Goal: Task Accomplishment & Management: Manage account settings

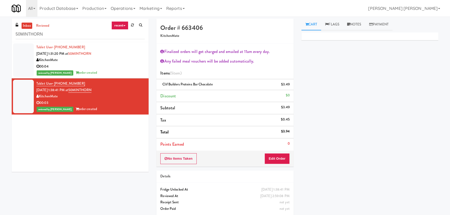
scroll to position [14, 0]
drag, startPoint x: 64, startPoint y: 35, endPoint x: -21, endPoint y: 36, distance: 85.4
click at [0, 36] on html "Are you sure you want to update this order? Okay Cancel Okay Are you sure you w…" at bounding box center [225, 107] width 450 height 215
paste input "Home Depot - 10th Flr Cafe Left"
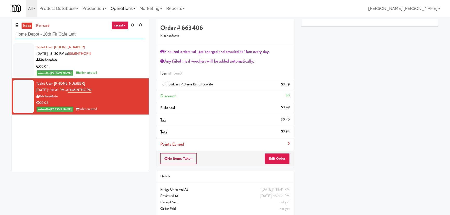
type input "Home Depot - 10th Flr Cafe Left"
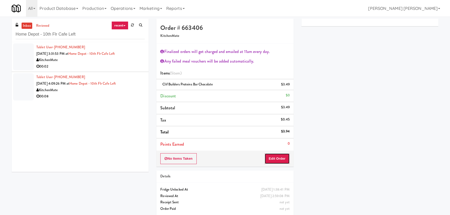
click at [274, 159] on button "Edit Order" at bounding box center [276, 158] width 25 height 11
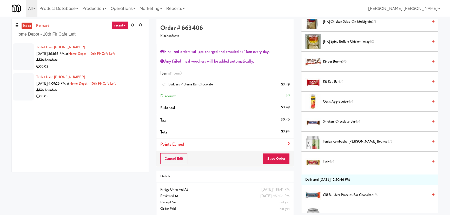
scroll to position [47, 0]
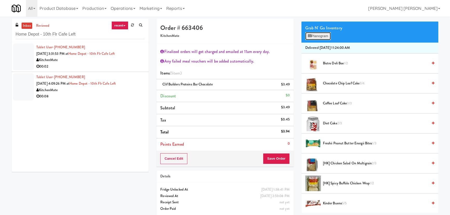
click at [315, 37] on button "Planogram" at bounding box center [317, 36] width 25 height 8
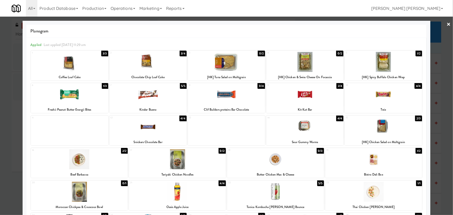
click at [447, 24] on link "×" at bounding box center [449, 25] width 4 height 16
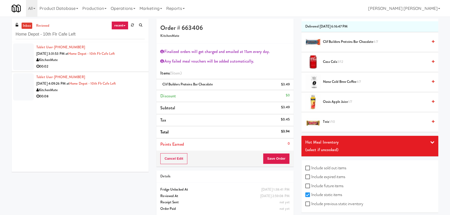
scroll to position [692, 0]
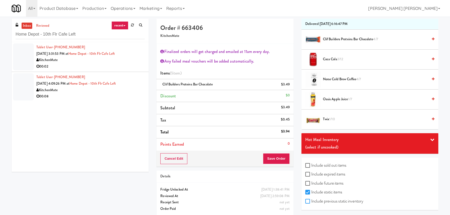
click at [310, 200] on input "Include previous static inventory" at bounding box center [308, 201] width 6 height 4
checkbox input "true"
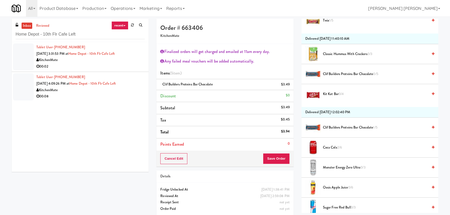
scroll to position [1158, 0]
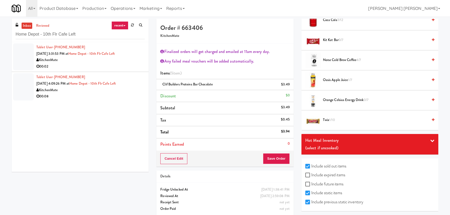
click at [316, 173] on label "Include expired items" at bounding box center [325, 175] width 40 height 8
click at [311, 173] on input "Include expired items" at bounding box center [308, 175] width 6 height 4
checkbox input "true"
click at [315, 181] on label "Include future items" at bounding box center [324, 184] width 38 height 8
click at [311, 182] on input "Include future items" at bounding box center [308, 184] width 6 height 4
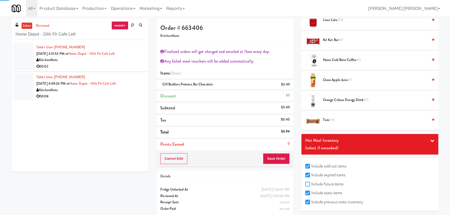
checkbox input "true"
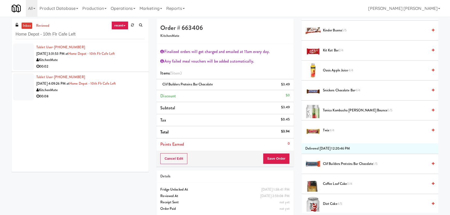
scroll to position [323, 0]
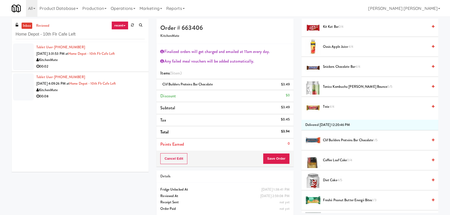
click at [337, 137] on span "Clif Builders proteins Bar Chocolate 1/5" at bounding box center [375, 140] width 105 height 6
click at [289, 86] on icon at bounding box center [290, 86] width 3 height 3
click at [277, 156] on button "Save Order" at bounding box center [276, 158] width 26 height 11
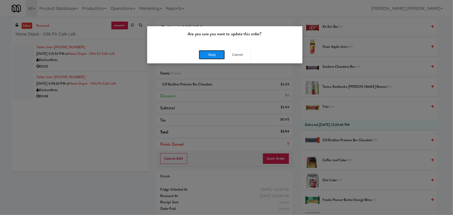
click at [213, 55] on button "Okay" at bounding box center [212, 54] width 26 height 9
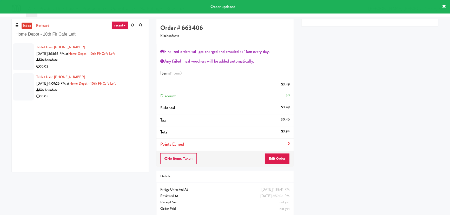
scroll to position [14, 0]
click at [124, 64] on div "00:02" at bounding box center [90, 66] width 108 height 6
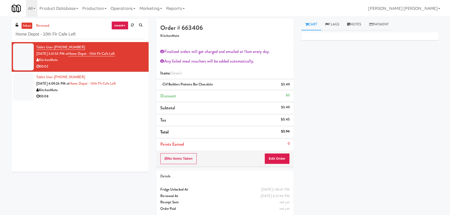
click at [91, 63] on div "00:02" at bounding box center [90, 66] width 108 height 6
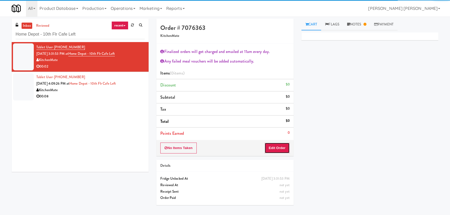
click at [275, 149] on button "Edit Order" at bounding box center [276, 148] width 25 height 11
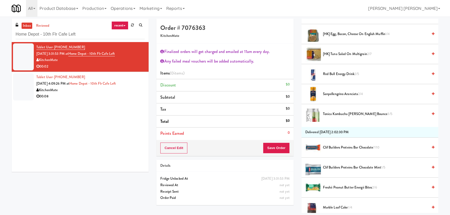
scroll to position [354, 0]
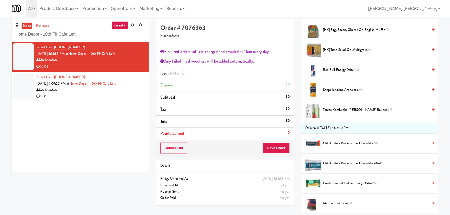
click at [342, 141] on span "Clif Builders proteins Bar Chocolate 7/10" at bounding box center [375, 143] width 105 height 6
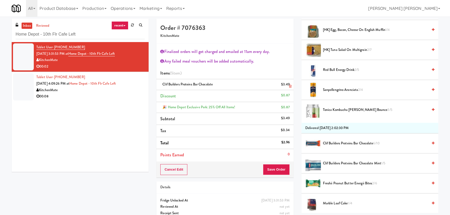
click at [289, 86] on icon at bounding box center [290, 86] width 3 height 3
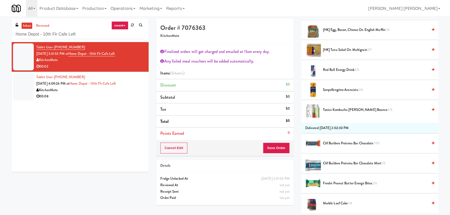
click at [328, 162] on span "Clif Builders proteins Bar Chocolate Mint 1/5" at bounding box center [375, 163] width 105 height 6
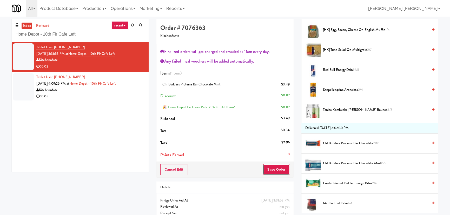
click at [283, 170] on button "Save Order" at bounding box center [276, 169] width 26 height 11
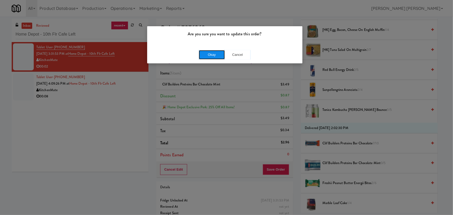
click at [212, 54] on button "Okay" at bounding box center [212, 54] width 26 height 9
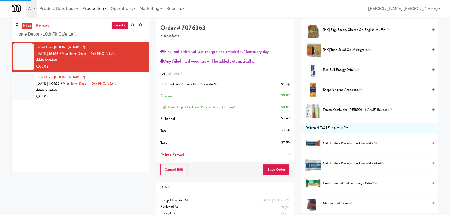
scroll to position [14, 0]
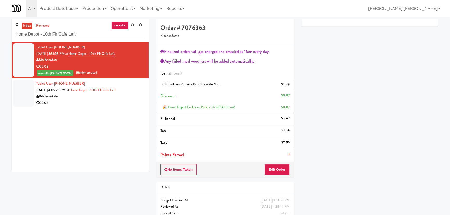
click at [276, 164] on div "No Items Taken Edit Order" at bounding box center [224, 169] width 137 height 16
click at [271, 168] on button "Edit Order" at bounding box center [276, 169] width 25 height 11
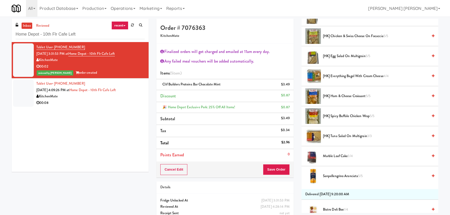
scroll to position [0, 0]
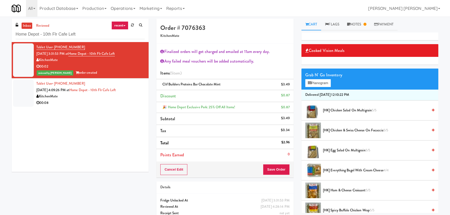
click at [87, 104] on div "00:08" at bounding box center [90, 103] width 108 height 6
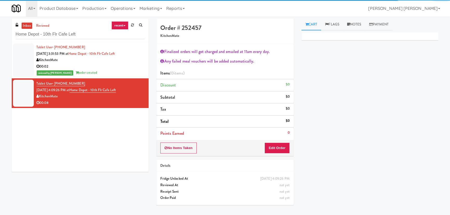
click at [124, 67] on div "00:02" at bounding box center [90, 66] width 108 height 6
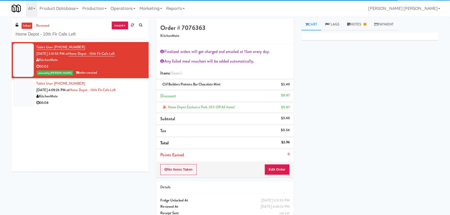
click at [112, 104] on div "00:08" at bounding box center [90, 103] width 108 height 6
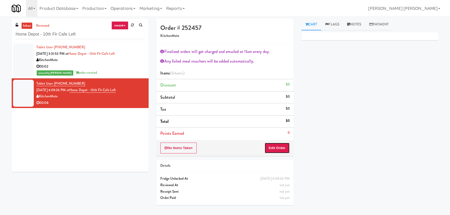
click at [275, 146] on button "Edit Order" at bounding box center [276, 148] width 25 height 11
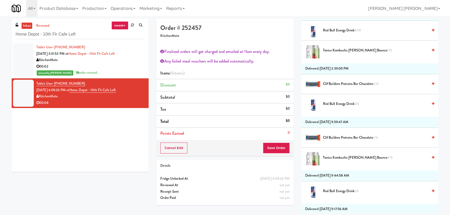
scroll to position [802, 0]
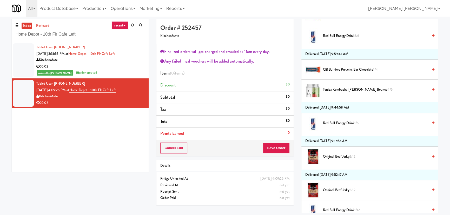
click at [338, 153] on span "Original Beef Jerky 2/12" at bounding box center [375, 156] width 105 height 6
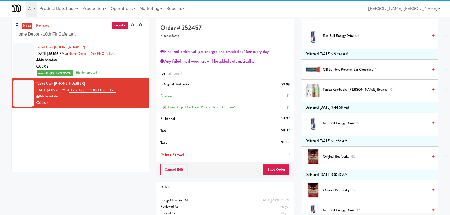
drag, startPoint x: 277, startPoint y: 158, endPoint x: 280, endPoint y: 179, distance: 22.0
click at [277, 158] on li "Points Earned 0" at bounding box center [224, 155] width 137 height 12
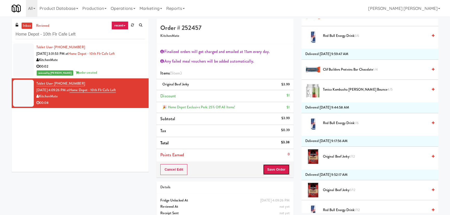
click at [278, 172] on button "Save Order" at bounding box center [276, 169] width 26 height 11
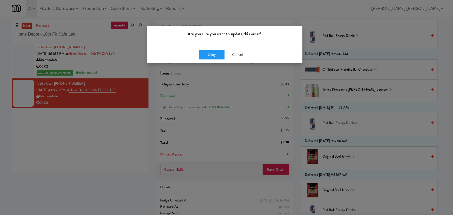
click at [206, 49] on div "Okay Cancel" at bounding box center [224, 54] width 155 height 17
click at [208, 52] on button "Okay" at bounding box center [212, 54] width 26 height 9
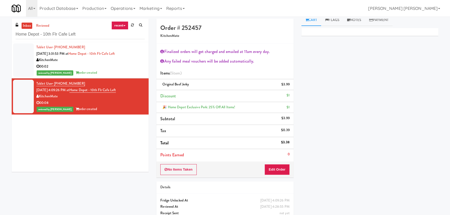
scroll to position [0, 0]
click at [358, 23] on link "Notes" at bounding box center [354, 25] width 22 height 12
click at [335, 76] on div at bounding box center [369, 71] width 136 height 12
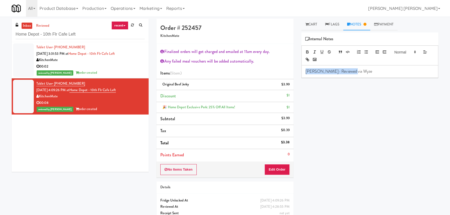
drag, startPoint x: 351, startPoint y: 72, endPoint x: 297, endPoint y: 73, distance: 53.2
click at [297, 73] on div "Cart Flags Notes Payment Primary Flag Clear Flag if unable to determine what wa…" at bounding box center [369, 116] width 145 height 194
copy p "Erick- Reviewed via Wyze"
drag, startPoint x: 111, startPoint y: 64, endPoint x: 116, endPoint y: 65, distance: 5.2
click at [111, 64] on div "00:02" at bounding box center [90, 66] width 108 height 6
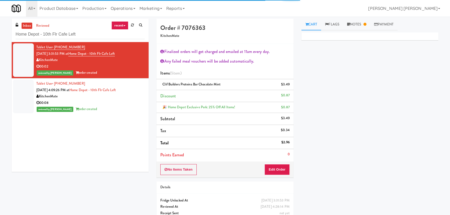
drag, startPoint x: 361, startPoint y: 22, endPoint x: 341, endPoint y: 49, distance: 33.6
click at [361, 23] on link "Notes" at bounding box center [356, 25] width 27 height 12
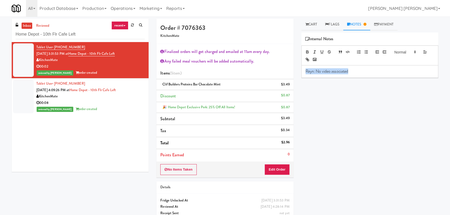
drag, startPoint x: 370, startPoint y: 71, endPoint x: 304, endPoint y: 73, distance: 65.2
click at [304, 73] on div "Reyn: No video associated" at bounding box center [369, 71] width 136 height 12
click at [370, 70] on p "Reyn: No video associated" at bounding box center [369, 72] width 128 height 6
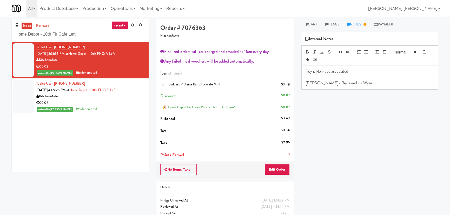
drag, startPoint x: 79, startPoint y: 34, endPoint x: -25, endPoint y: 32, distance: 103.8
click at [0, 32] on html "Are you sure you want to update this order? Okay Cancel Okay Are you sure you w…" at bounding box center [225, 107] width 450 height 215
paste input "MUSE - Main Floor"
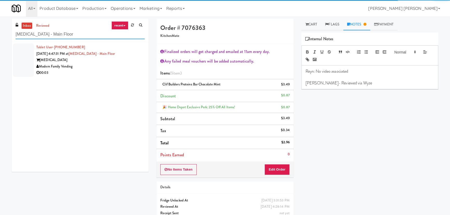
type input "MUSE - Main Floor"
click at [96, 74] on div "00:03" at bounding box center [90, 73] width 108 height 6
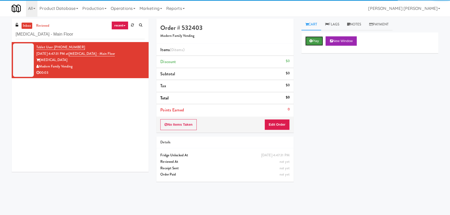
click at [312, 42] on button "Play" at bounding box center [314, 40] width 18 height 9
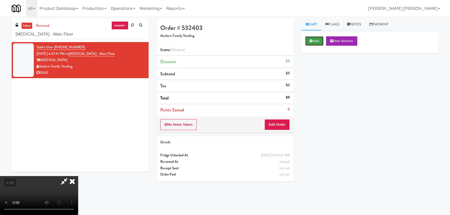
click at [319, 40] on button "Hide" at bounding box center [314, 40] width 18 height 9
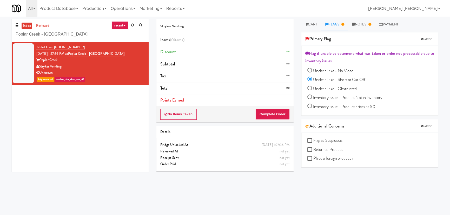
drag, startPoint x: 0, startPoint y: 0, endPoint x: -29, endPoint y: 29, distance: 40.7
click at [0, 29] on html "Okay Okay Select date: previous 2025-Aug next Su Mo Tu We Th Fr Sa 27 28 29 30 …" at bounding box center [225, 107] width 450 height 215
paste input "100 Capital Yards - Cooler"
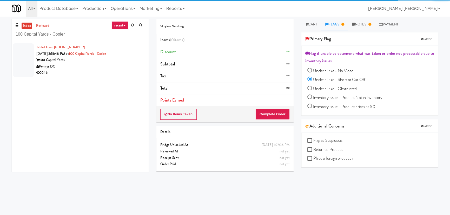
type input "100 Capital Yards - Cooler"
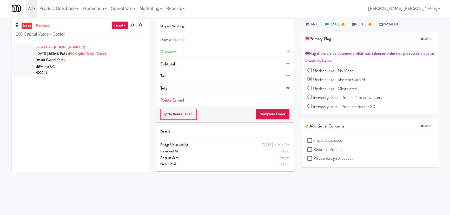
click at [84, 66] on div "Pennys DC" at bounding box center [90, 66] width 108 height 6
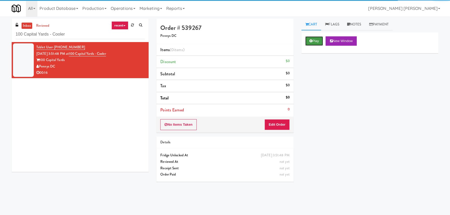
click at [312, 39] on button "Play" at bounding box center [314, 40] width 18 height 9
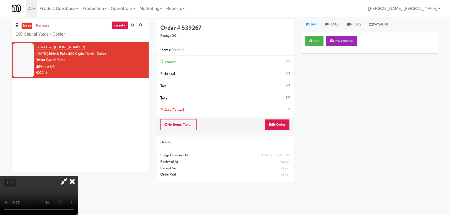
click at [78, 198] on video at bounding box center [39, 195] width 78 height 39
click at [284, 125] on button "Edit Order" at bounding box center [276, 124] width 25 height 11
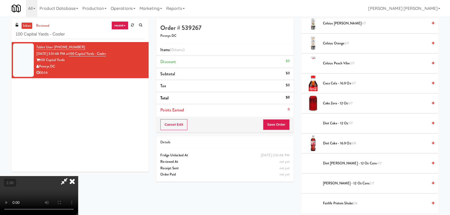
scroll to position [189, 0]
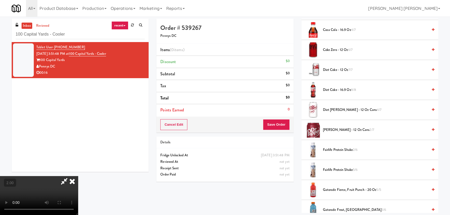
click at [329, 130] on span "Dr Pepper - 12 oz cans 2/7" at bounding box center [375, 130] width 105 height 6
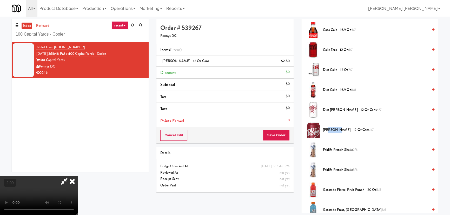
click at [329, 130] on span "Dr Pepper - 12 oz cans 1/7" at bounding box center [375, 130] width 105 height 6
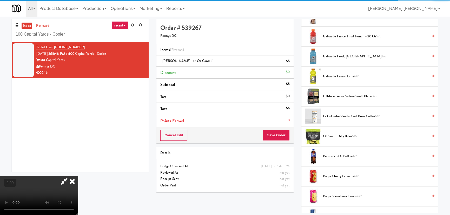
scroll to position [377, 0]
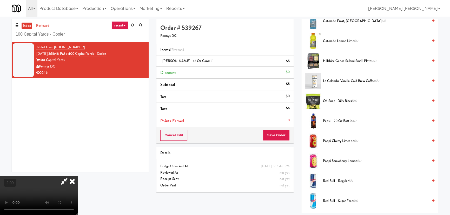
click at [330, 80] on span "La Colombe Vanilla Cold Brew Coffee 6/7" at bounding box center [375, 81] width 105 height 6
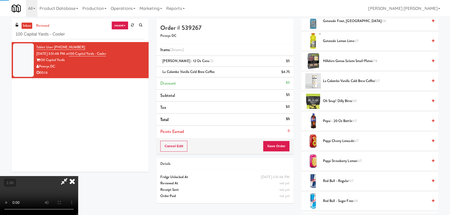
scroll to position [0, 0]
click at [78, 176] on icon at bounding box center [71, 181] width 11 height 10
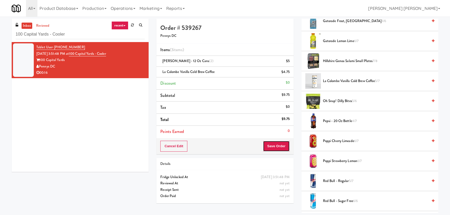
click at [270, 148] on button "Save Order" at bounding box center [276, 146] width 26 height 11
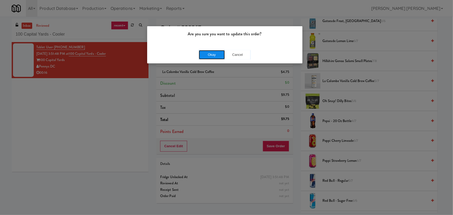
click at [211, 53] on button "Okay" at bounding box center [212, 54] width 26 height 9
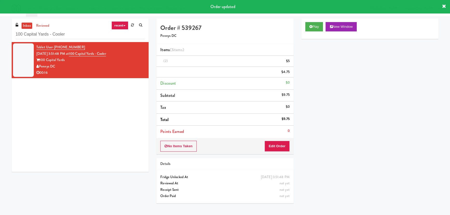
scroll to position [14, 0]
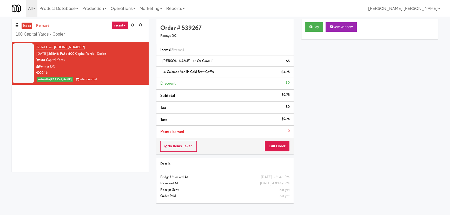
drag, startPoint x: 82, startPoint y: 36, endPoint x: 8, endPoint y: 36, distance: 74.8
click at [8, 36] on div "inbox reviewed recent all unclear take inventory issue suspicious failed recent…" at bounding box center [80, 97] width 145 height 157
paste input "680 LSD"
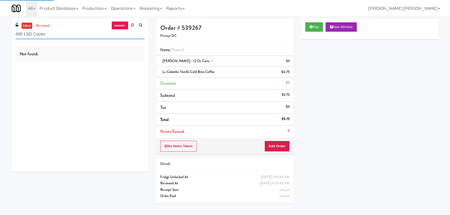
type input "680 LSD Cooler"
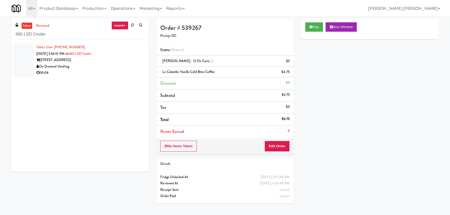
click at [103, 66] on div "On Demand Vending" at bounding box center [90, 66] width 108 height 6
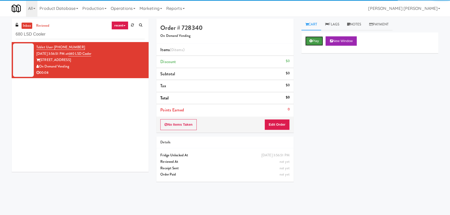
click at [318, 39] on button "Play" at bounding box center [314, 40] width 18 height 9
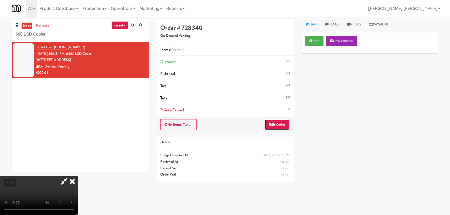
click at [284, 124] on button "Edit Order" at bounding box center [276, 124] width 25 height 11
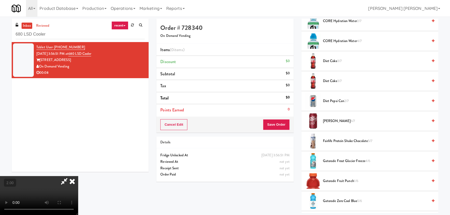
scroll to position [448, 0]
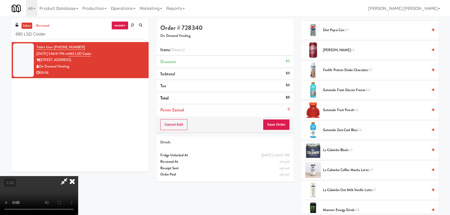
click at [334, 109] on span "Gatorade Fruit Punch 1/6" at bounding box center [375, 110] width 105 height 6
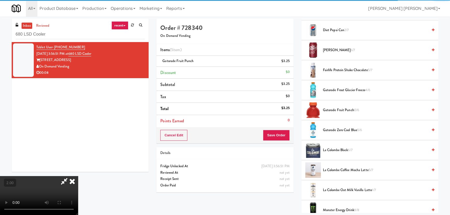
drag, startPoint x: 265, startPoint y: 69, endPoint x: 276, endPoint y: 131, distance: 62.5
click at [78, 176] on icon at bounding box center [71, 181] width 11 height 10
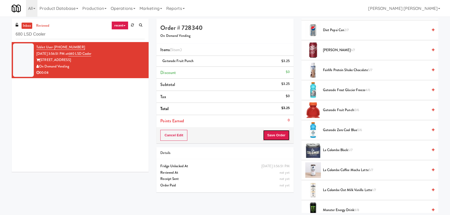
click at [275, 134] on button "Save Order" at bounding box center [276, 135] width 26 height 11
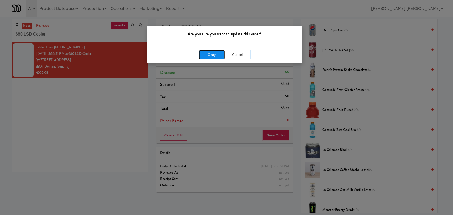
click at [220, 54] on button "Okay" at bounding box center [212, 54] width 26 height 9
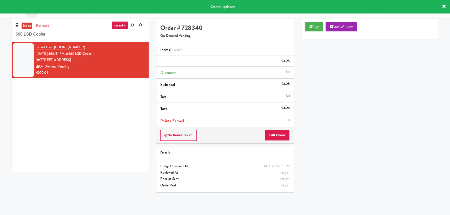
scroll to position [14, 0]
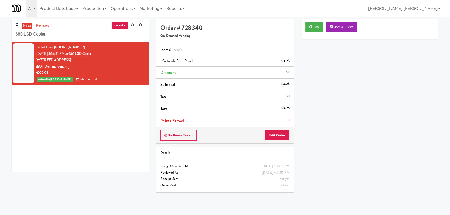
drag, startPoint x: 52, startPoint y: 32, endPoint x: 5, endPoint y: 34, distance: 46.5
click at [5, 34] on div "inbox reviewed recent all unclear take inventory issue suspicious failed recent…" at bounding box center [225, 116] width 450 height 194
paste input "520 N Kingsbury - Left - Fridge"
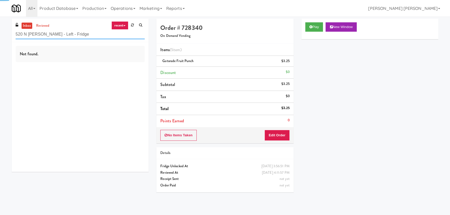
type input "520 N Kingsbury - Left - Fridge"
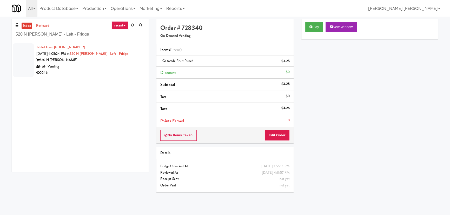
click at [87, 70] on div "00:16" at bounding box center [90, 73] width 108 height 6
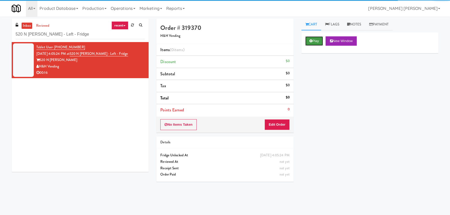
click at [314, 41] on button "Play" at bounding box center [314, 40] width 18 height 9
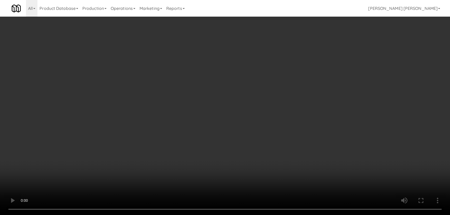
scroll to position [11, 0]
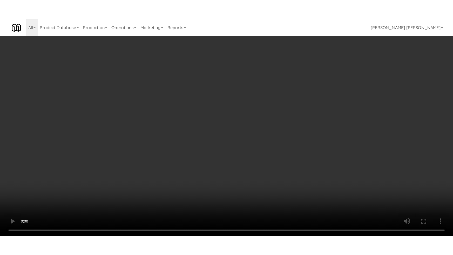
drag, startPoint x: 249, startPoint y: 229, endPoint x: 287, endPoint y: 226, distance: 38.3
click at [270, 215] on video at bounding box center [225, 107] width 450 height 215
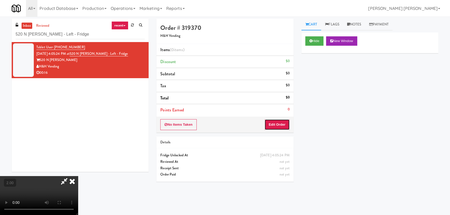
click at [282, 125] on button "Edit Order" at bounding box center [276, 124] width 25 height 11
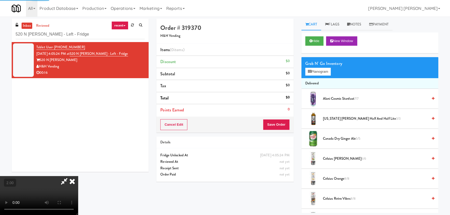
click at [331, 99] on span "Alani Cosmic Stardust 7/7" at bounding box center [375, 99] width 105 height 6
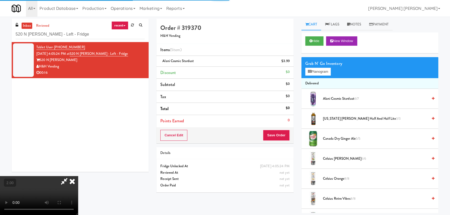
scroll to position [0, 0]
click at [78, 176] on icon at bounding box center [71, 181] width 11 height 10
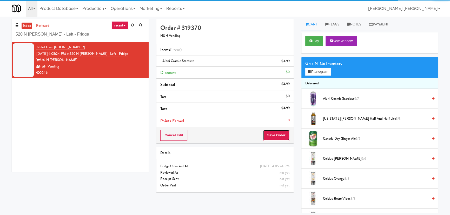
click at [280, 139] on button "Save Order" at bounding box center [276, 135] width 26 height 11
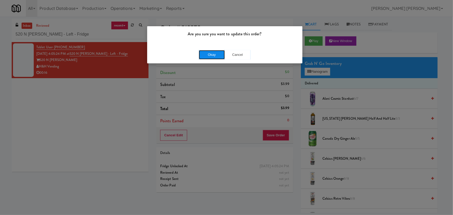
click at [215, 51] on button "Okay" at bounding box center [212, 54] width 26 height 9
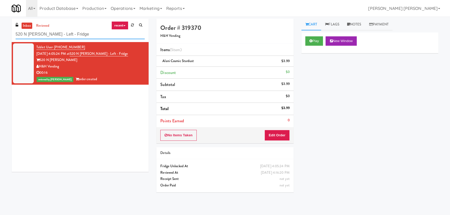
drag, startPoint x: 84, startPoint y: 36, endPoint x: -6, endPoint y: 35, distance: 89.8
click at [0, 35] on html "Are you sure you want to update this order? Okay Cancel Okay Are you sure you w…" at bounding box center [225, 107] width 450 height 215
paste input "Gallery 64 - Cooler - Left"
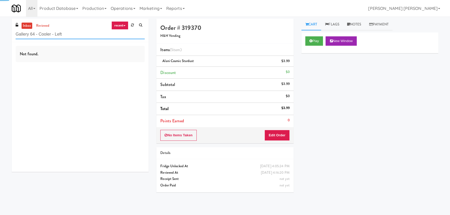
type input "Gallery 64 - Cooler - Left"
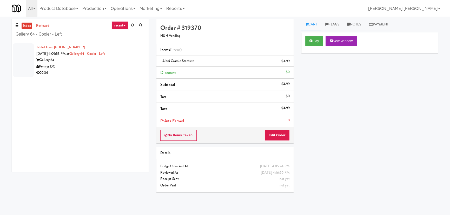
click at [97, 70] on div "00:36" at bounding box center [90, 73] width 108 height 6
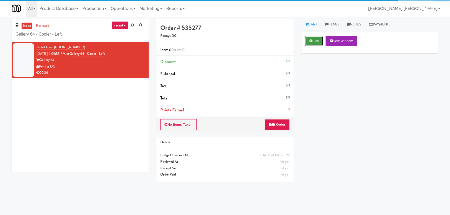
click at [310, 40] on icon at bounding box center [310, 40] width 3 height 3
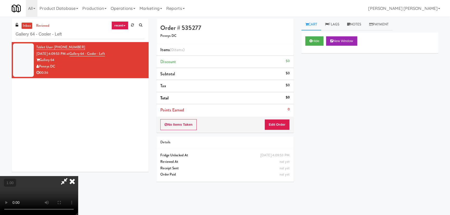
scroll to position [11, 0]
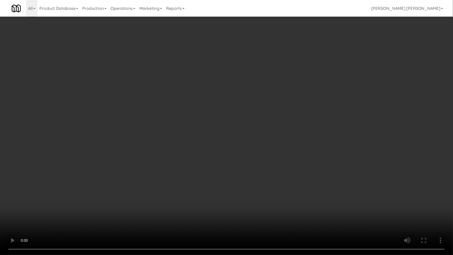
drag, startPoint x: 325, startPoint y: 212, endPoint x: 241, endPoint y: 186, distance: 87.6
click at [324, 212] on video at bounding box center [226, 127] width 453 height 255
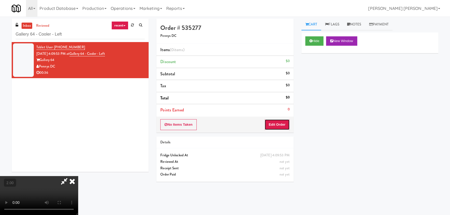
click at [283, 127] on button "Edit Order" at bounding box center [276, 124] width 25 height 11
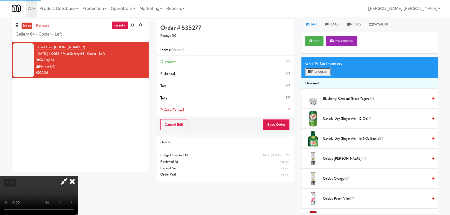
click at [327, 70] on button "Planogram" at bounding box center [317, 72] width 25 height 8
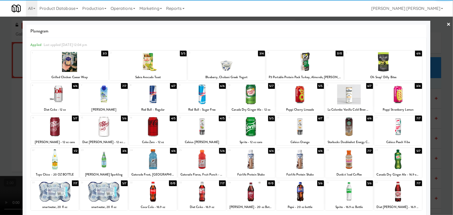
click at [200, 199] on div at bounding box center [202, 192] width 48 height 20
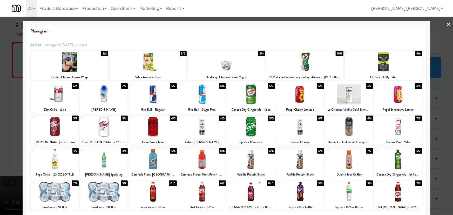
drag, startPoint x: 52, startPoint y: 123, endPoint x: 359, endPoint y: 91, distance: 308.0
click at [55, 124] on div at bounding box center [55, 127] width 48 height 20
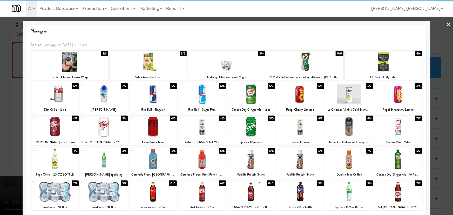
click at [448, 24] on div at bounding box center [226, 107] width 453 height 215
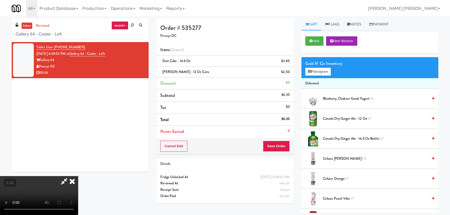
drag, startPoint x: 261, startPoint y: 21, endPoint x: 282, endPoint y: 84, distance: 66.1
click at [78, 176] on div at bounding box center [39, 195] width 78 height 39
click at [279, 145] on button "Save Order" at bounding box center [276, 146] width 26 height 11
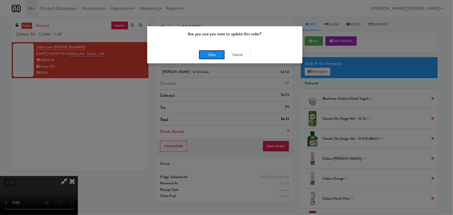
click at [212, 53] on button "Okay" at bounding box center [212, 54] width 26 height 9
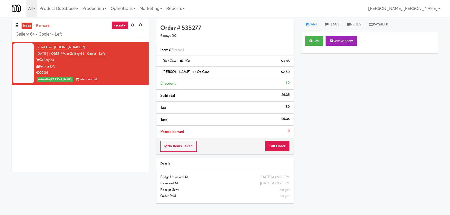
drag, startPoint x: 69, startPoint y: 35, endPoint x: 15, endPoint y: 31, distance: 54.9
click at [15, 31] on div "inbox reviewed recent all unclear take inventory issue suspicious failed recent…" at bounding box center [80, 30] width 137 height 23
paste input "545 N McClurg- Left - Fridge"
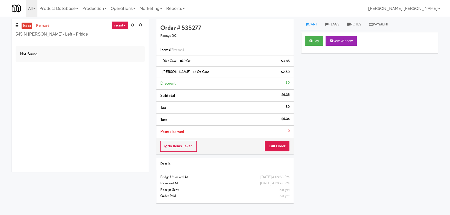
type input "545 N McClurg- Left - Fridge"
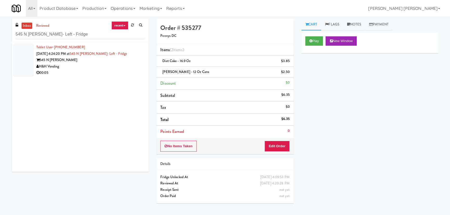
drag, startPoint x: 81, startPoint y: 66, endPoint x: 231, endPoint y: 69, distance: 149.5
click at [82, 66] on div "H&H Vending" at bounding box center [90, 66] width 108 height 6
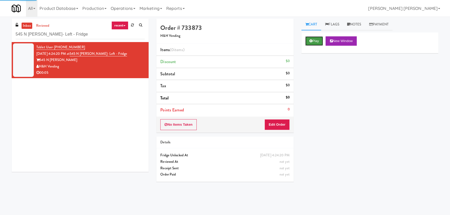
click at [315, 42] on button "Play" at bounding box center [314, 40] width 18 height 9
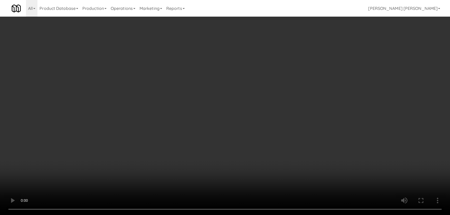
drag, startPoint x: 251, startPoint y: 230, endPoint x: 310, endPoint y: 226, distance: 59.6
click at [290, 215] on video at bounding box center [225, 107] width 450 height 215
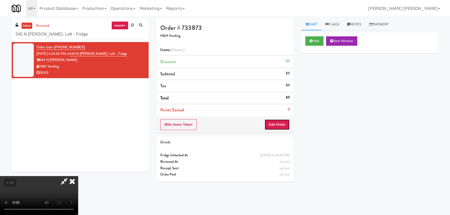
click at [275, 127] on button "Edit Order" at bounding box center [276, 124] width 25 height 11
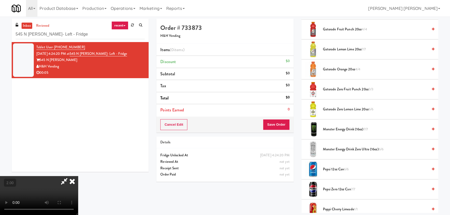
scroll to position [401, 0]
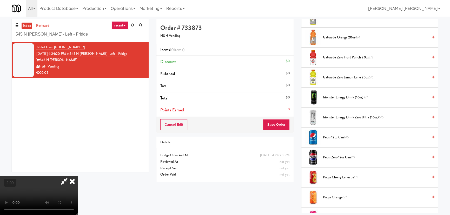
click at [340, 155] on span "Pepsi Zero 12oz can 7/7" at bounding box center [375, 157] width 105 height 6
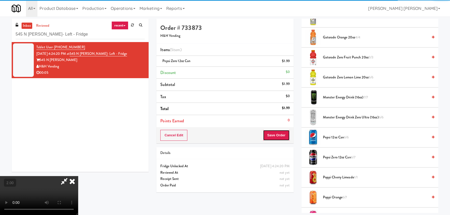
click at [283, 138] on button "Save Order" at bounding box center [276, 135] width 26 height 11
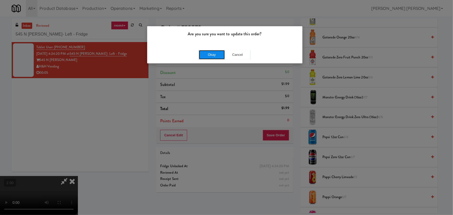
click at [209, 54] on button "Okay" at bounding box center [212, 54] width 26 height 9
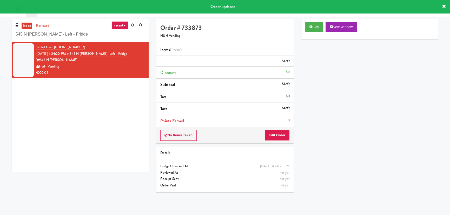
scroll to position [0, 0]
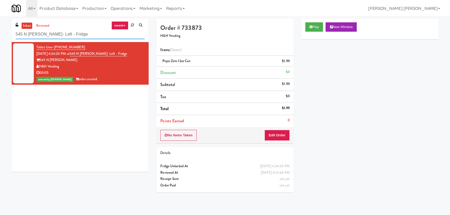
drag, startPoint x: 31, startPoint y: 34, endPoint x: -55, endPoint y: 30, distance: 85.5
click at [0, 30] on html "Are you sure you want to update this order? Okay Cancel Okay Are you sure you w…" at bounding box center [225, 107] width 450 height 215
paste input "Shelby Combo"
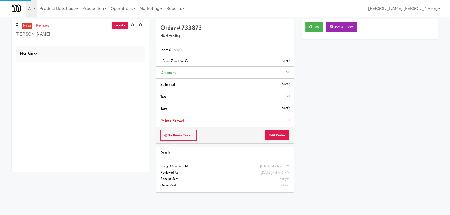
type input "Shelby Combo"
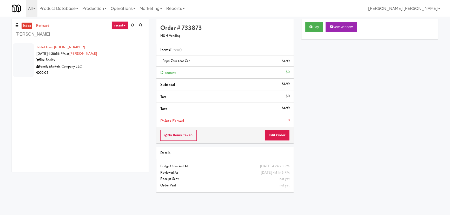
click at [96, 69] on div "Family Markets Company LLC" at bounding box center [90, 66] width 108 height 6
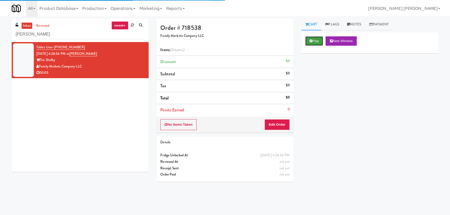
click at [312, 36] on button "Play" at bounding box center [314, 40] width 18 height 9
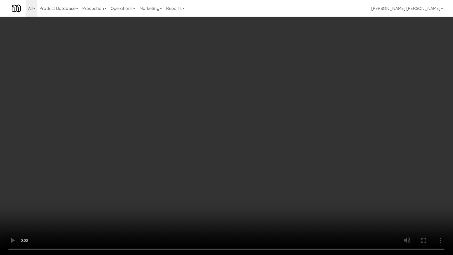
drag, startPoint x: 249, startPoint y: 230, endPoint x: 444, endPoint y: 226, distance: 194.5
click at [271, 215] on video at bounding box center [226, 127] width 453 height 255
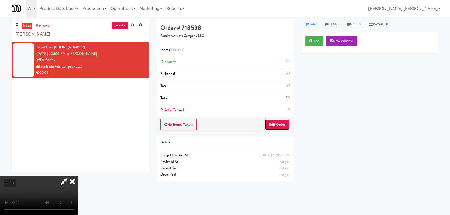
click at [281, 123] on button "Edit Order" at bounding box center [276, 124] width 25 height 11
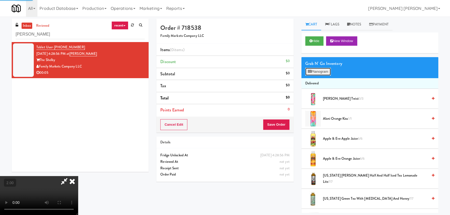
click at [319, 68] on button "Planogram" at bounding box center [317, 72] width 25 height 8
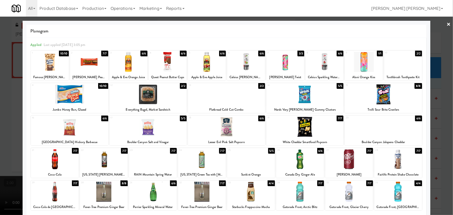
click at [244, 63] on div at bounding box center [246, 62] width 38 height 20
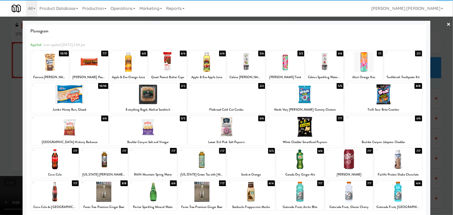
click at [447, 24] on link "×" at bounding box center [449, 25] width 4 height 16
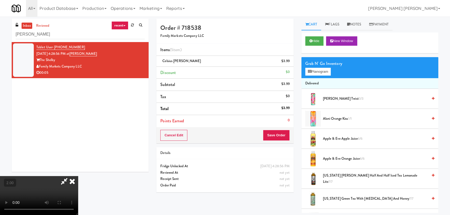
click at [78, 176] on icon at bounding box center [71, 181] width 11 height 10
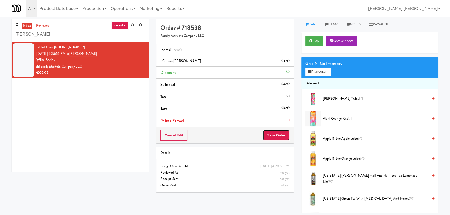
click at [276, 137] on button "Save Order" at bounding box center [276, 135] width 26 height 11
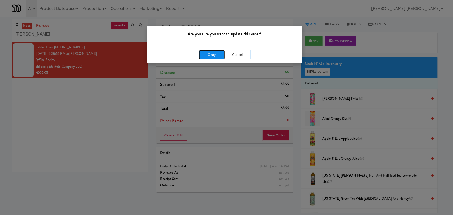
click at [208, 55] on button "Okay" at bounding box center [212, 54] width 26 height 9
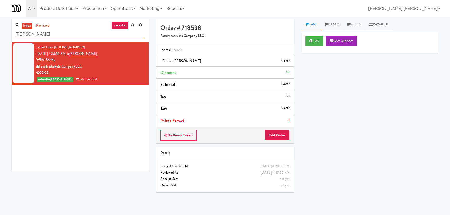
drag, startPoint x: 59, startPoint y: 33, endPoint x: -143, endPoint y: 45, distance: 202.5
click at [0, 45] on html "Are you sure you want to update this order? Okay Cancel Okay Are you sure you w…" at bounding box center [225, 107] width 450 height 215
paste input "1114 W Carroll - Left - Fridge"
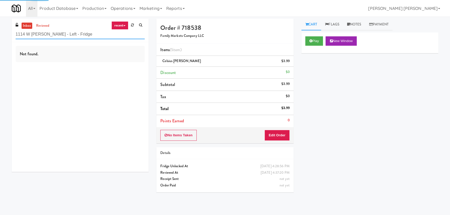
type input "1114 W Carroll - Left - Fridge"
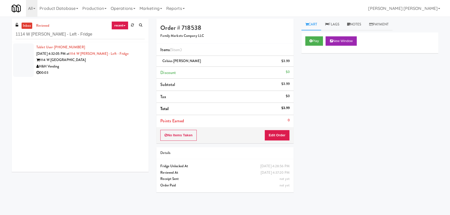
click at [78, 70] on div "00:03" at bounding box center [90, 73] width 108 height 6
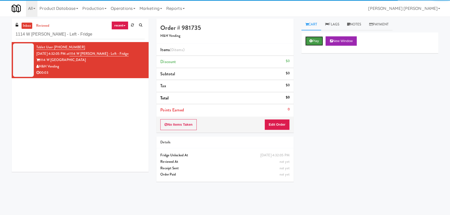
click at [314, 38] on button "Play" at bounding box center [314, 40] width 18 height 9
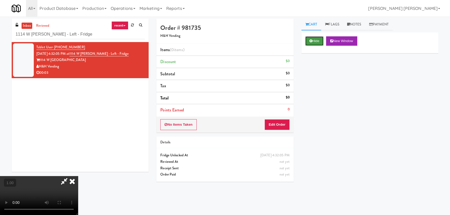
click at [310, 41] on icon at bounding box center [310, 40] width 3 height 3
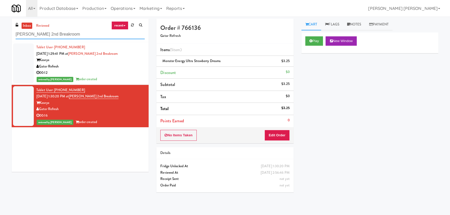
scroll to position [14, 0]
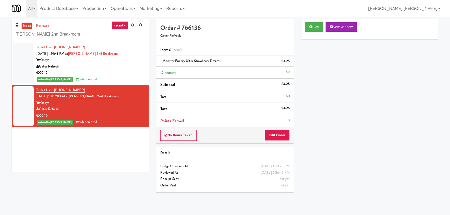
drag, startPoint x: 0, startPoint y: 0, endPoint x: 2, endPoint y: 37, distance: 36.9
click at [2, 37] on div "inbox reviewed recent all unclear take inventory issue suspicious failed recent…" at bounding box center [225, 116] width 450 height 194
paste input "Central Gardens - Cooler"
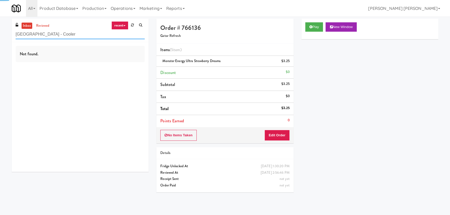
type input "Central Gardens - Cooler"
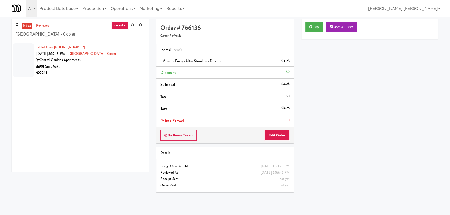
click at [98, 68] on div "901 Smrt Mrkt" at bounding box center [90, 66] width 108 height 6
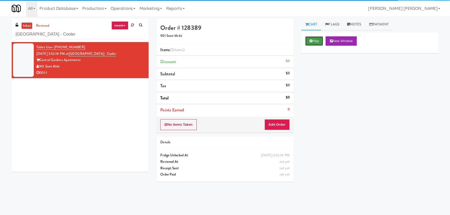
click at [312, 40] on button "Play" at bounding box center [314, 40] width 18 height 9
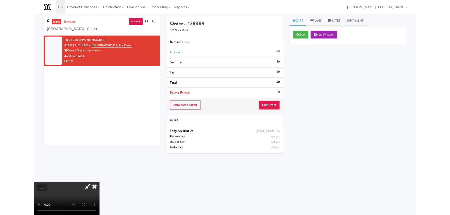
scroll to position [11, 0]
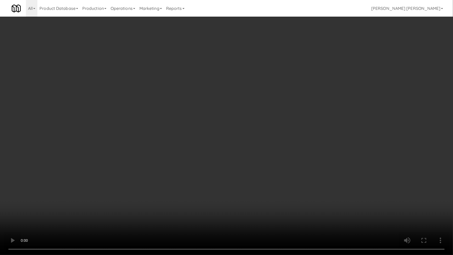
click at [300, 200] on video at bounding box center [226, 127] width 453 height 255
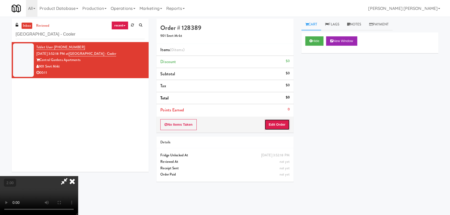
click at [284, 123] on button "Edit Order" at bounding box center [276, 124] width 25 height 11
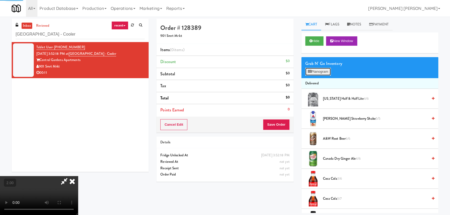
click at [317, 72] on button "Planogram" at bounding box center [317, 72] width 25 height 8
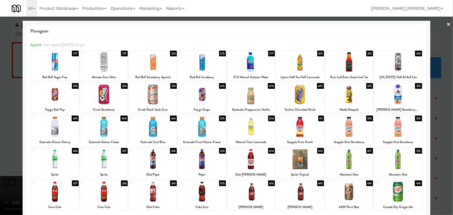
click at [249, 132] on div at bounding box center [251, 127] width 48 height 20
click at [448, 21] on div at bounding box center [226, 107] width 453 height 215
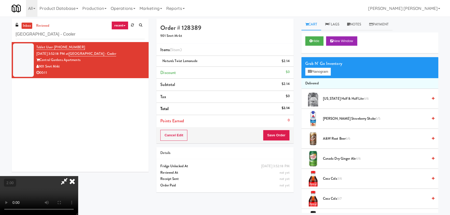
click at [78, 176] on video at bounding box center [39, 195] width 78 height 39
click at [78, 176] on icon at bounding box center [71, 181] width 11 height 10
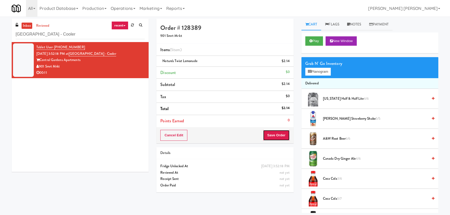
click at [272, 134] on button "Save Order" at bounding box center [276, 135] width 26 height 11
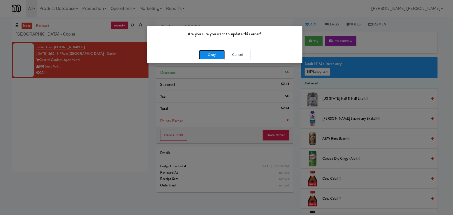
click at [216, 52] on button "Okay" at bounding box center [212, 54] width 26 height 9
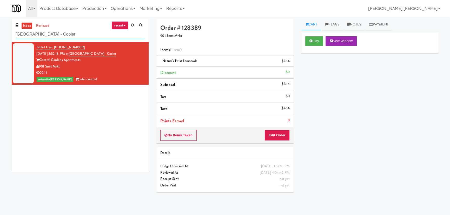
drag, startPoint x: 38, startPoint y: 37, endPoint x: 10, endPoint y: 38, distance: 27.8
click at [10, 38] on div "inbox reviewed recent all unclear take inventory issue suspicious failed recent…" at bounding box center [80, 97] width 145 height 157
paste input "Marbella"
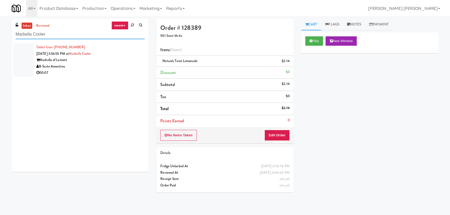
type input "Marbella Cooler"
click at [87, 67] on div "B-Suite Amenities" at bounding box center [90, 66] width 108 height 6
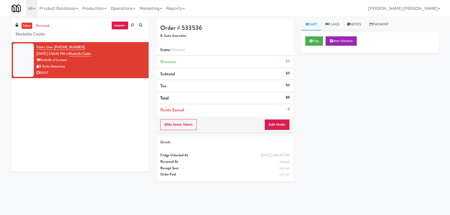
drag, startPoint x: 69, startPoint y: 65, endPoint x: 40, endPoint y: 68, distance: 28.8
click at [40, 68] on div "B-Suite Amenities" at bounding box center [90, 66] width 108 height 6
click at [314, 40] on button "Play" at bounding box center [314, 40] width 18 height 9
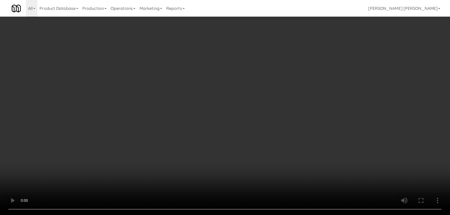
scroll to position [11, 0]
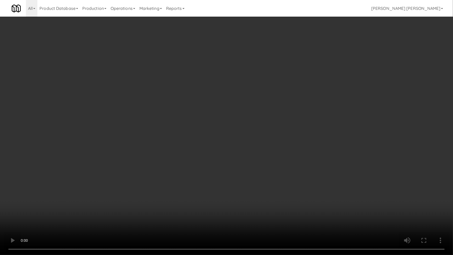
drag, startPoint x: 247, startPoint y: 228, endPoint x: 344, endPoint y: 211, distance: 98.1
click at [252, 215] on video at bounding box center [226, 127] width 453 height 255
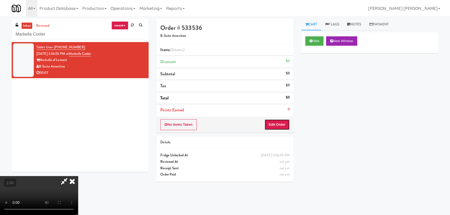
click at [284, 121] on button "Edit Order" at bounding box center [276, 124] width 25 height 11
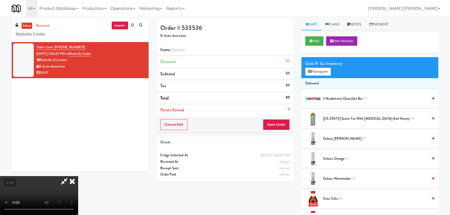
click at [335, 118] on span "AriZona Green Tea with Ginseng and Honey 4/4" at bounding box center [375, 119] width 105 height 6
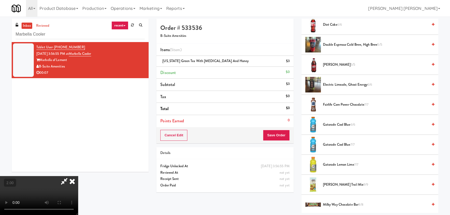
scroll to position [260, 0]
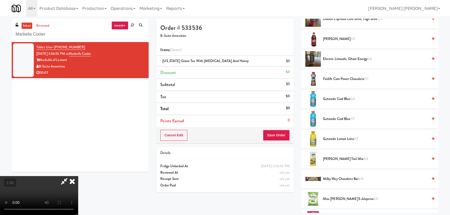
click at [335, 138] on span "Gatorade Lemon Lime 7/7" at bounding box center [375, 139] width 105 height 6
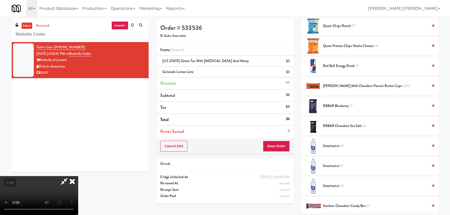
scroll to position [525, 0]
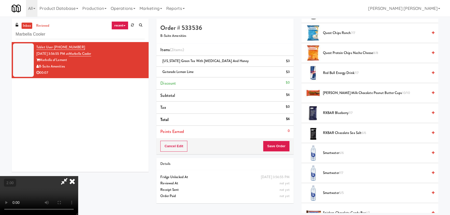
click at [326, 90] on span "Reese's Milk Chocolate Peanut Butter Cups 10/10" at bounding box center [375, 93] width 105 height 6
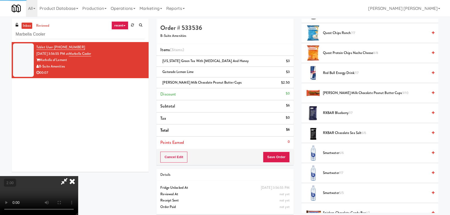
scroll to position [0, 0]
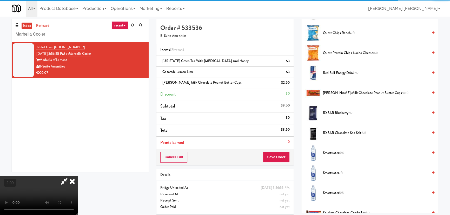
click at [78, 176] on icon at bounding box center [71, 181] width 11 height 10
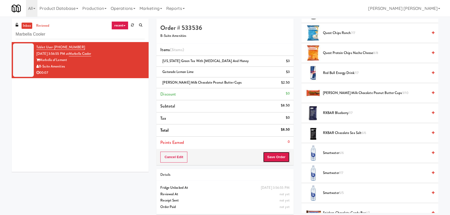
click at [269, 157] on button "Save Order" at bounding box center [276, 157] width 26 height 11
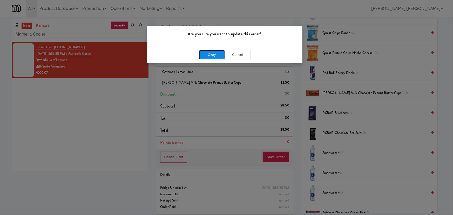
click at [213, 53] on button "Okay" at bounding box center [212, 54] width 26 height 9
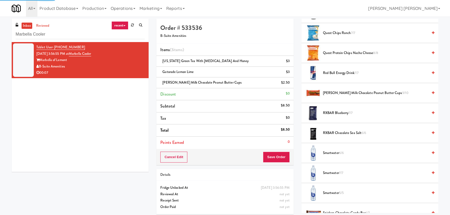
scroll to position [14, 0]
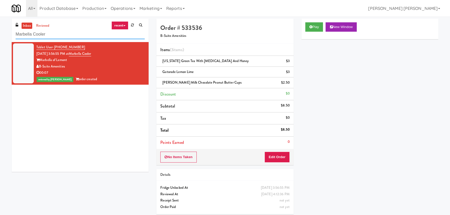
drag, startPoint x: 66, startPoint y: 36, endPoint x: 10, endPoint y: 35, distance: 55.5
click at [10, 35] on div "inbox reviewed recent all unclear take inventory issue suspicious failed recent…" at bounding box center [80, 97] width 145 height 157
paste input "Allusion -"
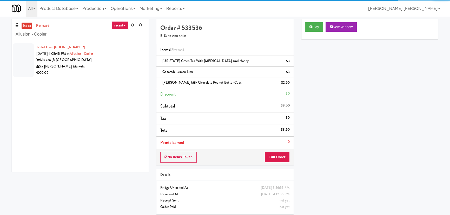
type input "Allusion - Cooler"
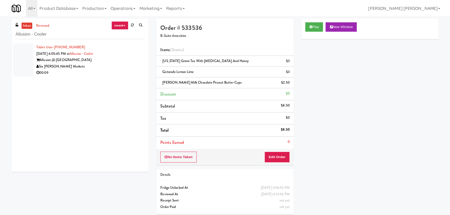
click at [107, 67] on div "Six [PERSON_NAME]' Markets" at bounding box center [90, 66] width 108 height 6
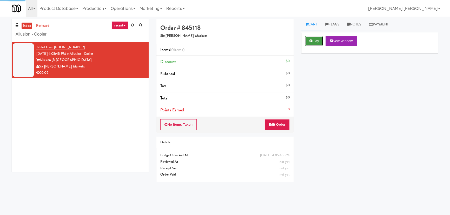
click at [315, 41] on button "Play" at bounding box center [314, 40] width 18 height 9
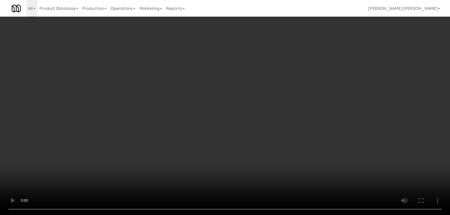
drag, startPoint x: 254, startPoint y: 228, endPoint x: 447, endPoint y: 225, distance: 193.1
click at [286, 215] on video at bounding box center [225, 107] width 450 height 215
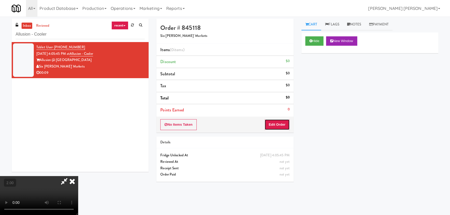
click at [280, 125] on button "Edit Order" at bounding box center [276, 124] width 25 height 11
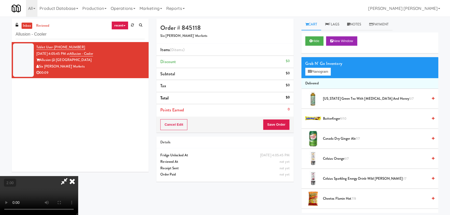
drag, startPoint x: 351, startPoint y: 178, endPoint x: 341, endPoint y: 174, distance: 10.8
click at [350, 178] on span "Celsius Sparkling Energy Drink-wild berry 1/7" at bounding box center [375, 178] width 105 height 6
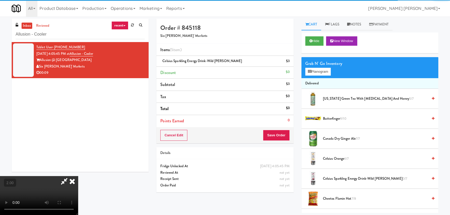
click at [78, 176] on icon at bounding box center [71, 181] width 11 height 10
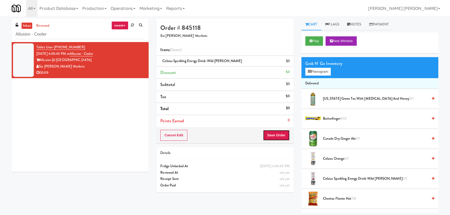
click at [276, 132] on button "Save Order" at bounding box center [276, 135] width 26 height 11
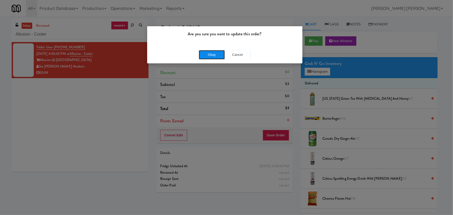
click at [206, 55] on button "Okay" at bounding box center [212, 54] width 26 height 9
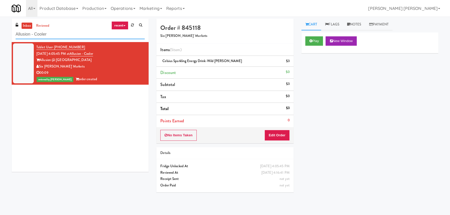
drag, startPoint x: 59, startPoint y: 32, endPoint x: -25, endPoint y: 47, distance: 86.1
click at [0, 47] on html "Are you sure you want to update this order? Okay Cancel Okay Are you sure you w…" at bounding box center [225, 107] width 450 height 215
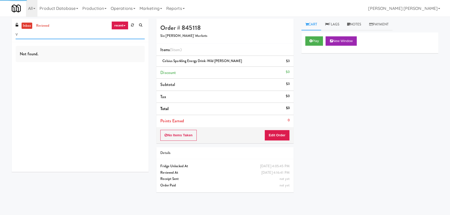
drag, startPoint x: 29, startPoint y: 35, endPoint x: 9, endPoint y: 37, distance: 19.5
click at [9, 37] on div "inbox reviewed recent all unclear take inventory issue suspicious failed recent…" at bounding box center [80, 97] width 145 height 157
paste input "Queen St. Cargo Planogram"
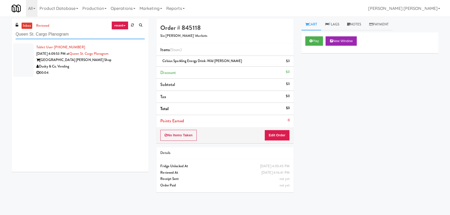
type input "Queen St. Cargo Planogram"
click at [97, 59] on div "Queen Street Barber Shop" at bounding box center [90, 60] width 108 height 6
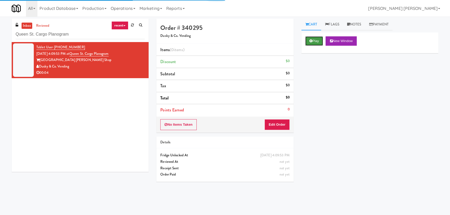
click at [317, 42] on button "Play" at bounding box center [314, 40] width 18 height 9
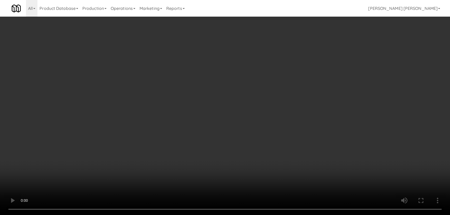
scroll to position [11, 0]
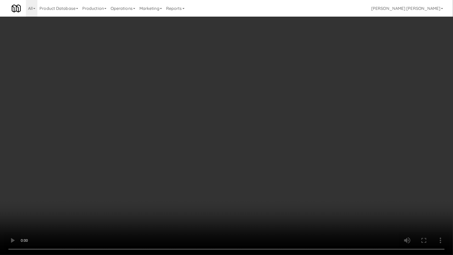
drag, startPoint x: 246, startPoint y: 230, endPoint x: 363, endPoint y: 211, distance: 118.4
click at [252, 215] on video at bounding box center [226, 127] width 453 height 255
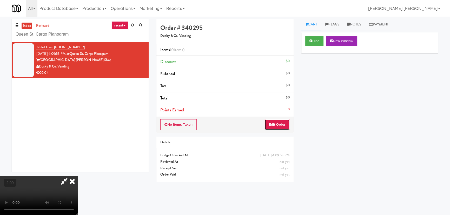
click at [280, 124] on button "Edit Order" at bounding box center [276, 124] width 25 height 11
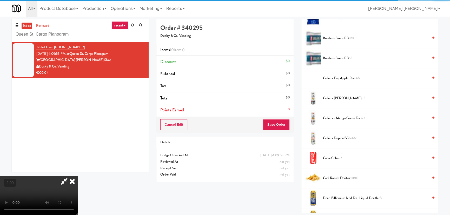
scroll to position [141, 0]
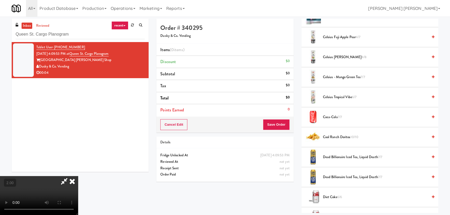
click at [343, 134] on span "Cool Ranch Doritos 10/10" at bounding box center [375, 137] width 105 height 6
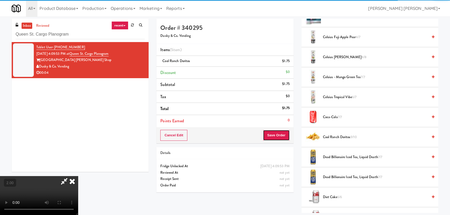
click at [278, 135] on button "Save Order" at bounding box center [276, 135] width 26 height 11
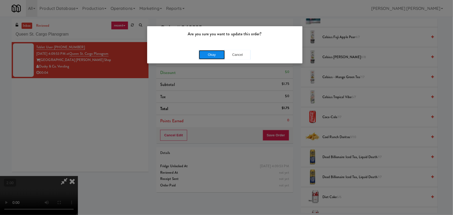
click at [215, 53] on button "Okay" at bounding box center [212, 54] width 26 height 9
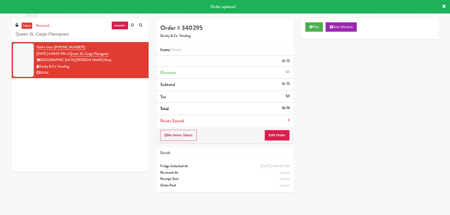
scroll to position [0, 0]
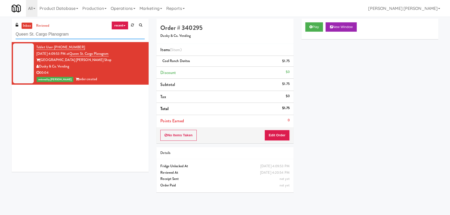
drag, startPoint x: 44, startPoint y: 35, endPoint x: -32, endPoint y: 36, distance: 76.8
click at [0, 36] on html "Are you sure you want to update this order? Okay Cancel Okay Are you sure you w…" at bounding box center [225, 107] width 450 height 215
paste input "Eleven55 - Pantry"
type input "Eleven55 - Pantry"
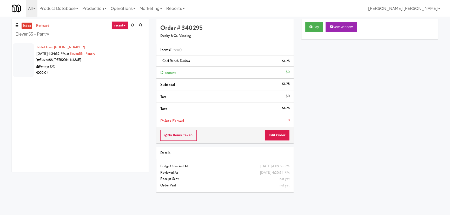
click at [89, 73] on div "00:04" at bounding box center [90, 73] width 108 height 6
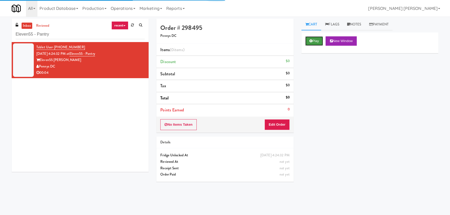
click at [312, 40] on button "Play" at bounding box center [314, 40] width 18 height 9
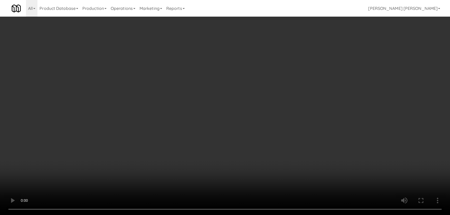
drag, startPoint x: 256, startPoint y: 227, endPoint x: 452, endPoint y: 224, distance: 195.5
click at [298, 215] on video at bounding box center [225, 107] width 450 height 215
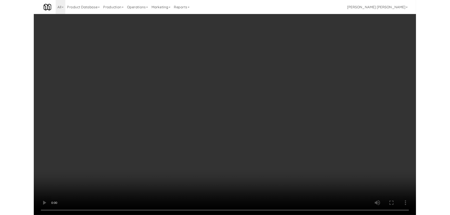
scroll to position [11, 0]
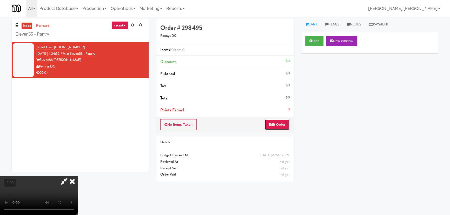
click at [284, 123] on button "Edit Order" at bounding box center [276, 124] width 25 height 11
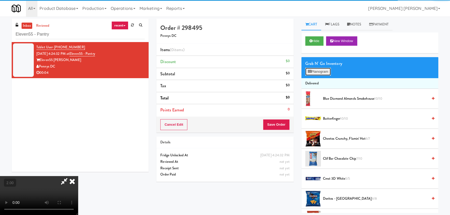
click at [311, 69] on button "Planogram" at bounding box center [317, 72] width 25 height 8
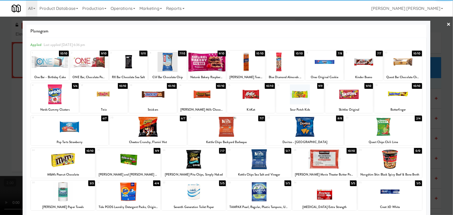
click at [58, 93] on div at bounding box center [55, 94] width 48 height 20
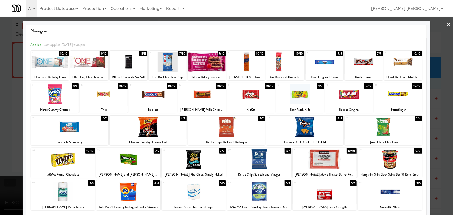
click at [447, 23] on link "×" at bounding box center [449, 25] width 4 height 16
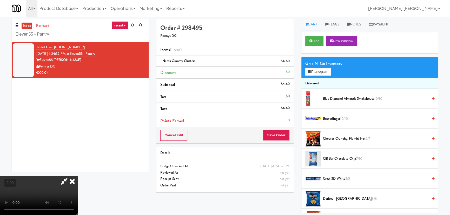
drag, startPoint x: 260, startPoint y: 22, endPoint x: 281, endPoint y: 90, distance: 70.9
click at [78, 176] on icon at bounding box center [71, 181] width 11 height 10
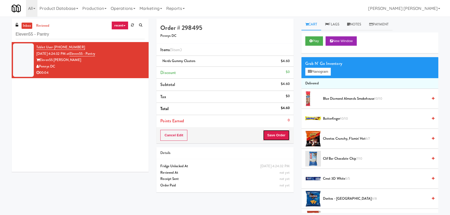
click at [278, 135] on button "Save Order" at bounding box center [276, 135] width 26 height 11
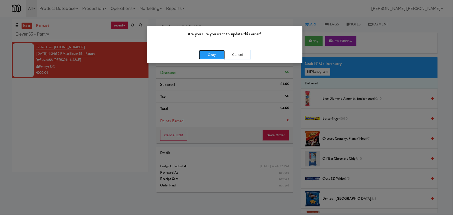
drag, startPoint x: 214, startPoint y: 56, endPoint x: 13, endPoint y: 131, distance: 214.5
click at [211, 58] on button "Okay" at bounding box center [212, 54] width 26 height 9
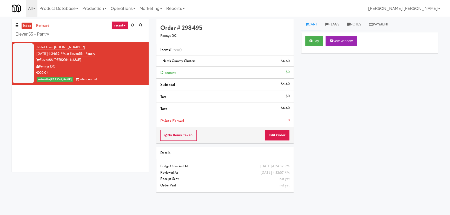
drag, startPoint x: 59, startPoint y: 33, endPoint x: 3, endPoint y: 36, distance: 56.9
click at [3, 36] on div "inbox reviewed recent all unclear take inventory issue suspicious failed recent…" at bounding box center [225, 116] width 450 height 194
paste input "Nova - Cooler"
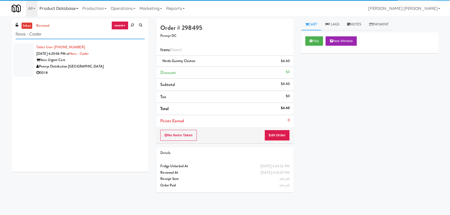
type input "Nova - Cooler"
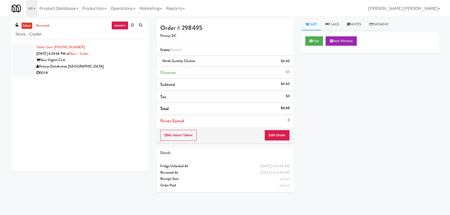
click at [104, 62] on div "Nova Urgent Care" at bounding box center [90, 60] width 108 height 6
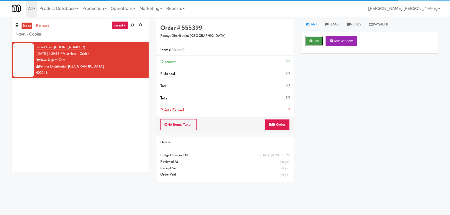
click at [311, 43] on button "Play" at bounding box center [314, 40] width 18 height 9
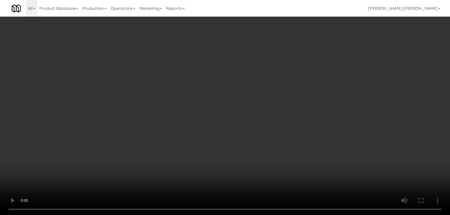
drag, startPoint x: 256, startPoint y: 228, endPoint x: 303, endPoint y: 223, distance: 47.2
click at [257, 215] on video at bounding box center [225, 107] width 450 height 215
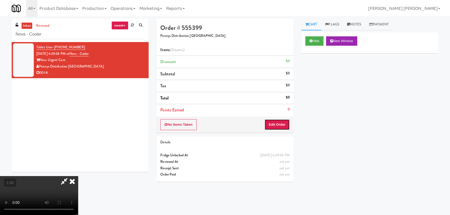
click at [279, 125] on button "Edit Order" at bounding box center [276, 124] width 25 height 11
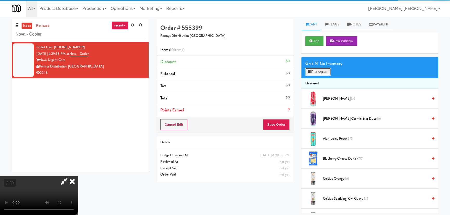
click at [315, 72] on button "Planogram" at bounding box center [317, 72] width 25 height 8
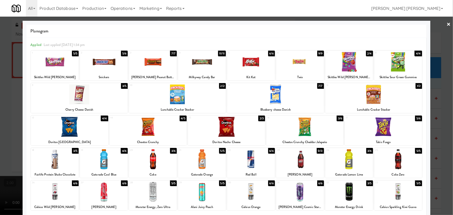
drag, startPoint x: 53, startPoint y: 166, endPoint x: 71, endPoint y: 166, distance: 17.9
click at [53, 166] on div at bounding box center [55, 159] width 48 height 20
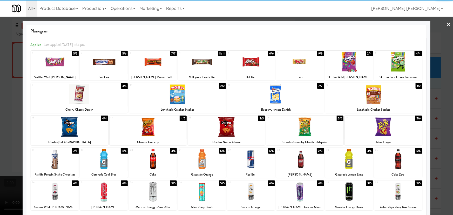
click at [373, 98] on div at bounding box center [373, 94] width 97 height 20
click at [447, 24] on link "×" at bounding box center [449, 25] width 4 height 16
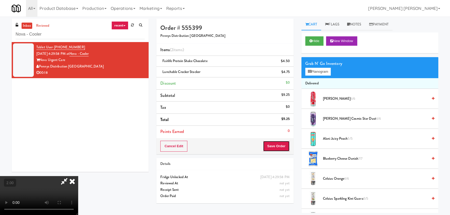
click at [286, 146] on button "Save Order" at bounding box center [276, 146] width 26 height 11
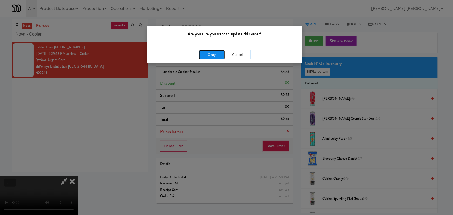
click at [218, 54] on button "Okay" at bounding box center [212, 54] width 26 height 9
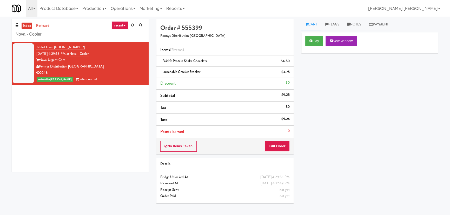
drag, startPoint x: 58, startPoint y: 34, endPoint x: 5, endPoint y: 37, distance: 53.0
click at [5, 37] on div "inbox reviewed recent all unclear take inventory issue suspicious failed recent…" at bounding box center [225, 116] width 450 height 194
paste input "The Pointe-Outpost-C1"
type input "The Pointe-Outpost-C1"
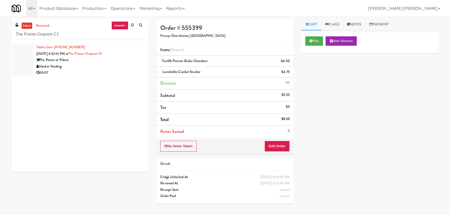
click at [104, 69] on div "Honkin Vending" at bounding box center [90, 66] width 108 height 6
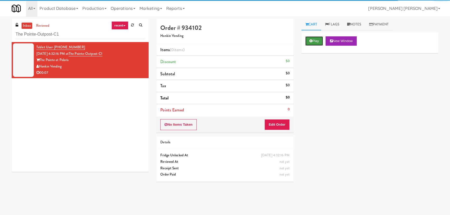
click at [309, 40] on icon at bounding box center [310, 40] width 3 height 3
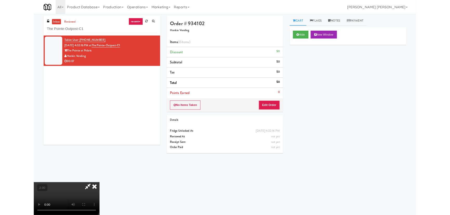
scroll to position [11, 0]
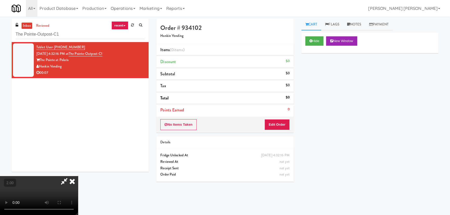
click at [284, 130] on div "No Items Taken Edit Order" at bounding box center [224, 125] width 137 height 16
click at [284, 126] on button "Edit Order" at bounding box center [276, 124] width 25 height 11
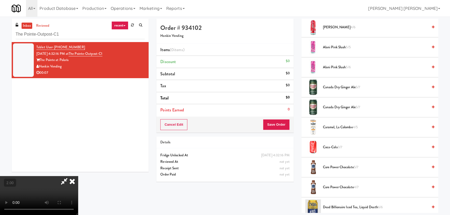
scroll to position [141, 0]
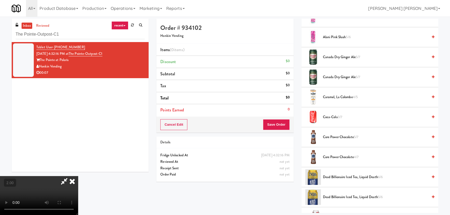
drag, startPoint x: 331, startPoint y: 117, endPoint x: 298, endPoint y: 133, distance: 37.1
click at [331, 117] on span "Coca-Cola 3/7" at bounding box center [375, 117] width 105 height 6
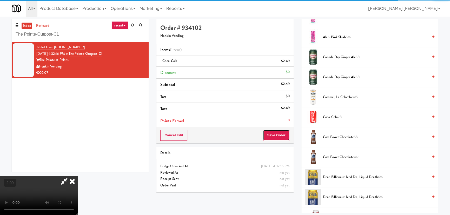
click at [287, 136] on button "Save Order" at bounding box center [276, 135] width 26 height 11
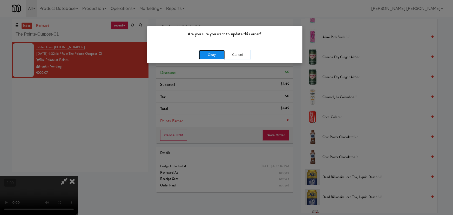
click at [200, 57] on button "Okay" at bounding box center [212, 54] width 26 height 9
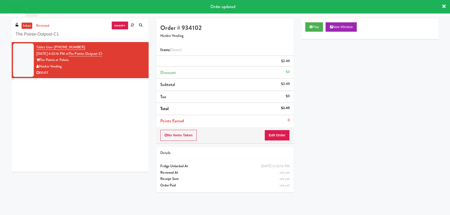
scroll to position [0, 0]
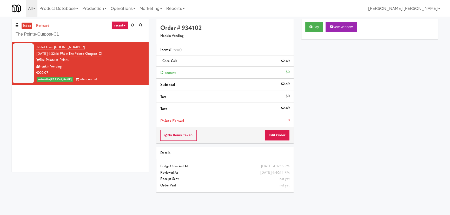
drag, startPoint x: 74, startPoint y: 34, endPoint x: 3, endPoint y: 35, distance: 71.1
click at [3, 35] on div "inbox reviewed recent all unclear take inventory issue suspicious failed recent…" at bounding box center [225, 116] width 450 height 194
paste input "Jefferson - Ambient - Right"
type input "Jefferson - Ambient - Right"
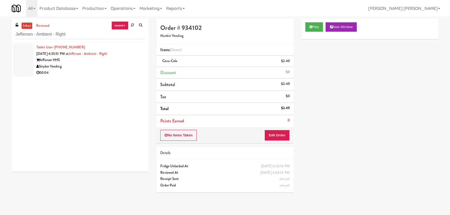
drag, startPoint x: 92, startPoint y: 73, endPoint x: 100, endPoint y: 76, distance: 9.0
click at [92, 73] on div "00:04" at bounding box center [90, 73] width 108 height 6
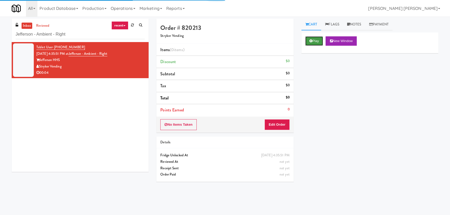
drag, startPoint x: 316, startPoint y: 42, endPoint x: 210, endPoint y: 17, distance: 109.0
click at [316, 42] on button "Play" at bounding box center [314, 40] width 18 height 9
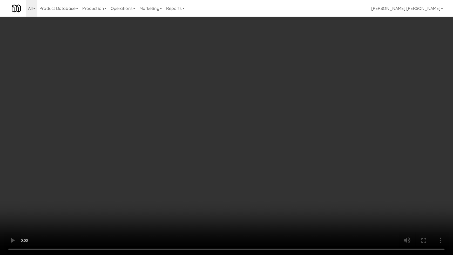
click at [405, 213] on video at bounding box center [226, 127] width 453 height 255
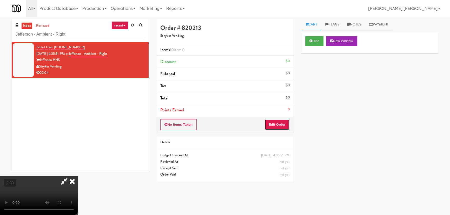
click at [286, 124] on button "Edit Order" at bounding box center [276, 124] width 25 height 11
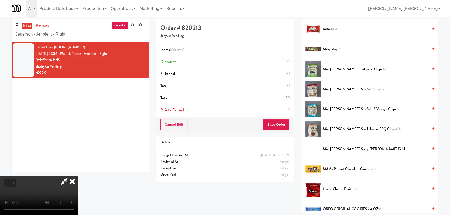
scroll to position [307, 0]
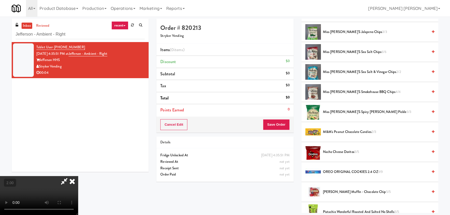
click at [329, 67] on li "Miss Vickie's Sea Salt & Vinegar Chips 2/2" at bounding box center [369, 72] width 137 height 20
click at [329, 70] on span "Miss Vickie's Sea Salt & Vinegar Chips 2/2" at bounding box center [375, 72] width 105 height 6
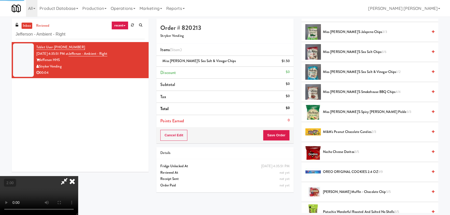
click at [78, 176] on icon at bounding box center [71, 181] width 11 height 10
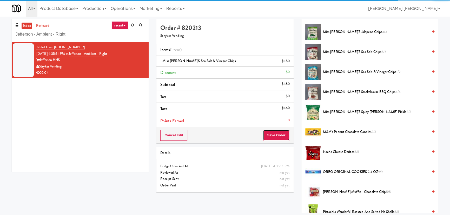
click at [270, 136] on button "Save Order" at bounding box center [276, 135] width 26 height 11
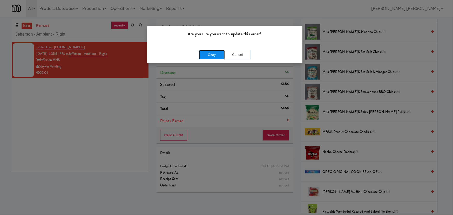
click at [213, 53] on button "Okay" at bounding box center [212, 54] width 26 height 9
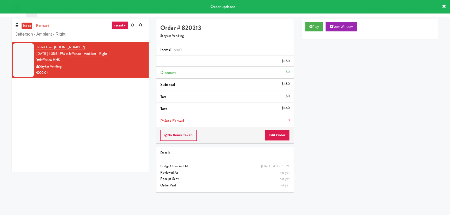
scroll to position [14, 0]
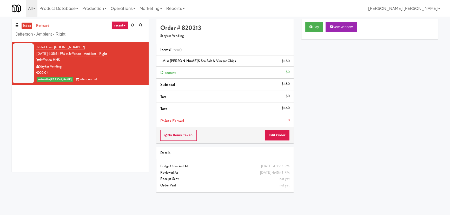
drag, startPoint x: 76, startPoint y: 36, endPoint x: 22, endPoint y: 32, distance: 54.4
click at [22, 32] on input "Jefferson - Ambient - Right" at bounding box center [80, 35] width 129 height 10
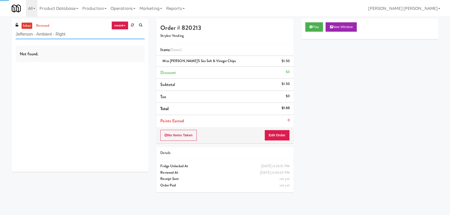
click at [78, 34] on input "Jefferson - Ambient - Right" at bounding box center [80, 35] width 129 height 10
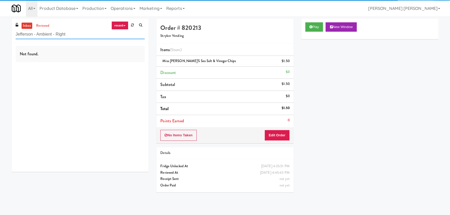
click at [78, 34] on input "Jefferson - Ambient - Right" at bounding box center [80, 35] width 129 height 10
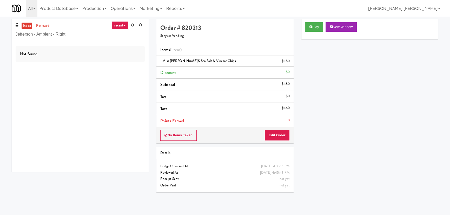
click at [74, 33] on input "Jefferson - Ambient - Right" at bounding box center [80, 35] width 129 height 10
drag, startPoint x: 71, startPoint y: 33, endPoint x: 11, endPoint y: 34, distance: 60.0
click at [11, 34] on div "inbox reviewed recent all unclear take inventory issue suspicious failed recent…" at bounding box center [80, 97] width 145 height 157
paste input "The Vue - Pantry"
type input "The Vue - Pantry"
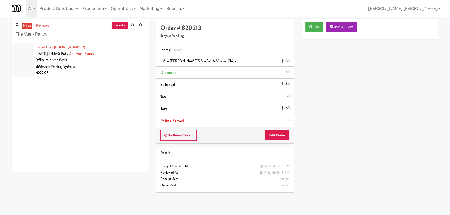
click at [95, 62] on div "The Vue (8th floor)" at bounding box center [90, 60] width 108 height 6
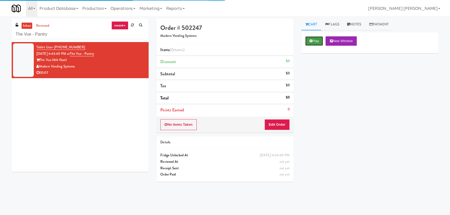
click at [315, 44] on button "Play" at bounding box center [314, 40] width 18 height 9
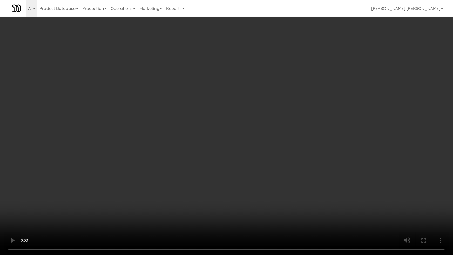
click at [249, 215] on video at bounding box center [226, 127] width 453 height 255
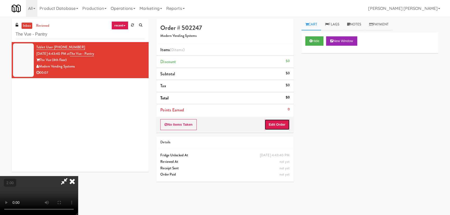
click at [284, 126] on button "Edit Order" at bounding box center [276, 124] width 25 height 11
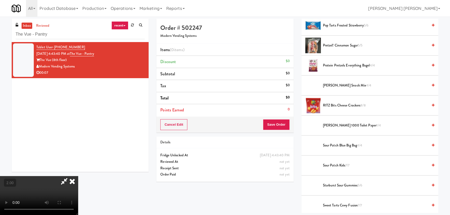
scroll to position [401, 0]
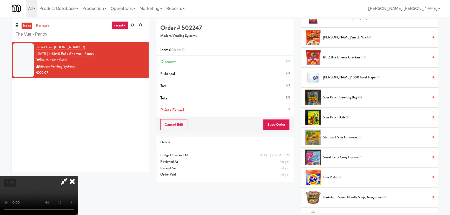
click at [342, 197] on span "Tonkotsu Ramen Noodle Soup, Nongshim 4/4" at bounding box center [375, 197] width 105 height 6
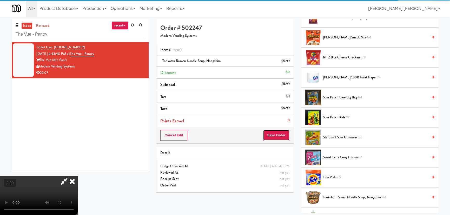
click at [281, 135] on button "Save Order" at bounding box center [276, 135] width 26 height 11
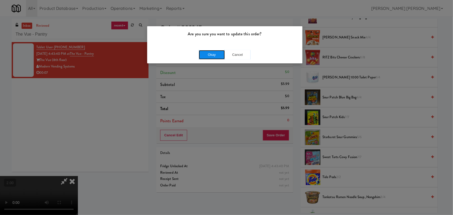
click at [208, 56] on button "Okay" at bounding box center [212, 54] width 26 height 9
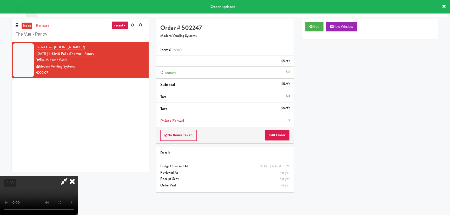
scroll to position [14, 0]
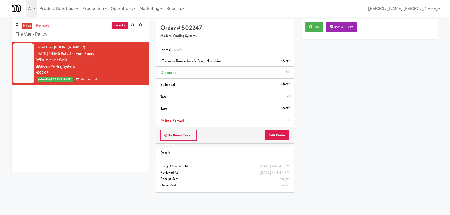
drag, startPoint x: 53, startPoint y: 34, endPoint x: -44, endPoint y: 39, distance: 97.2
click at [0, 39] on html "Are you sure you want to update this order? Okay Cancel Okay Are you sure you w…" at bounding box center [225, 107] width 450 height 215
paste input "MG - Cooler - Left"
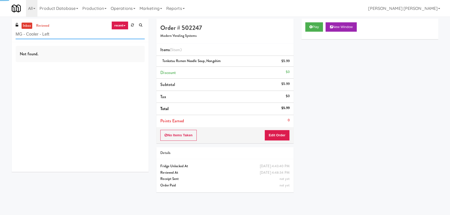
type input "MG - Cooler - Left"
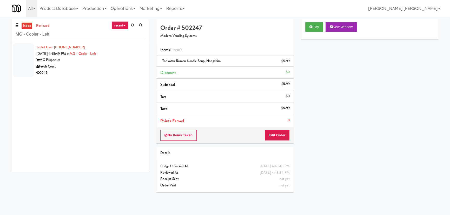
click at [110, 70] on div "Tablet User · (858) 218-4803 Aug 14, 2025 4:45:49 PM at MG - Cooler - Left MG P…" at bounding box center [90, 60] width 108 height 32
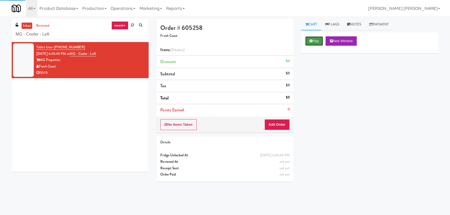
click at [317, 44] on button "Play" at bounding box center [314, 40] width 18 height 9
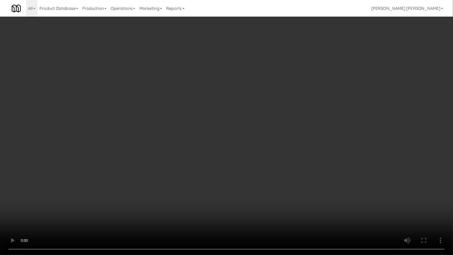
drag, startPoint x: 388, startPoint y: 207, endPoint x: 453, endPoint y: 209, distance: 64.4
click at [412, 206] on video at bounding box center [226, 127] width 453 height 255
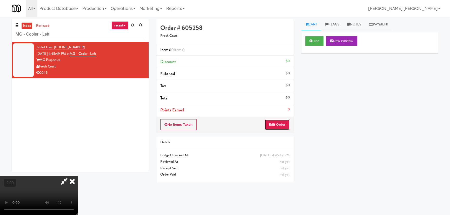
click at [284, 125] on button "Edit Order" at bounding box center [276, 124] width 25 height 11
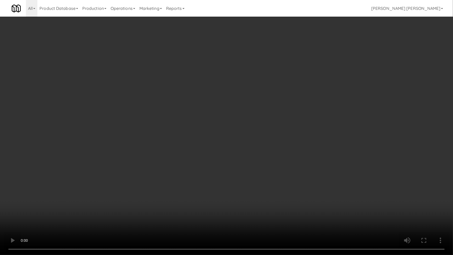
click at [340, 213] on video at bounding box center [226, 127] width 453 height 255
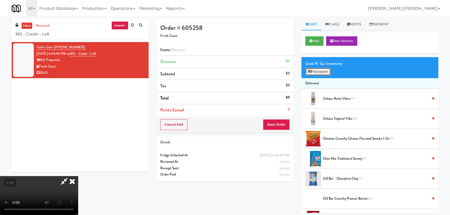
click at [322, 71] on button "Planogram" at bounding box center [317, 72] width 25 height 8
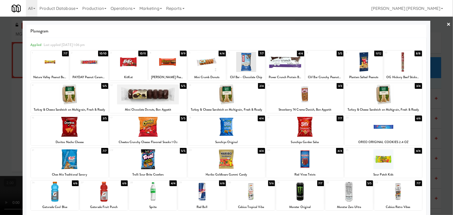
click at [377, 97] on div at bounding box center [383, 94] width 77 height 20
click at [306, 130] on div at bounding box center [304, 127] width 77 height 20
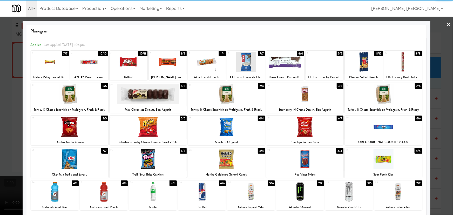
click at [101, 197] on div at bounding box center [104, 192] width 48 height 20
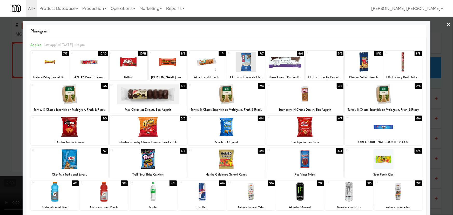
click at [447, 23] on div at bounding box center [226, 107] width 453 height 215
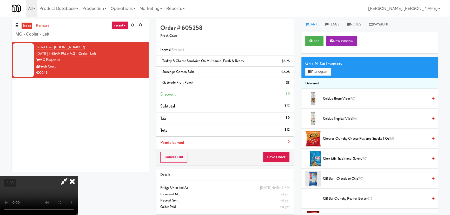
click at [78, 176] on video at bounding box center [39, 195] width 78 height 39
click at [78, 176] on icon at bounding box center [71, 181] width 11 height 10
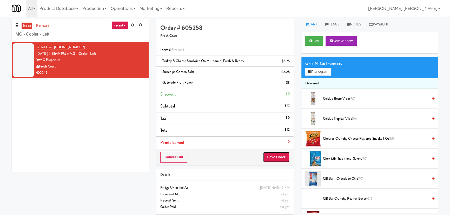
click at [278, 158] on button "Save Order" at bounding box center [276, 157] width 26 height 11
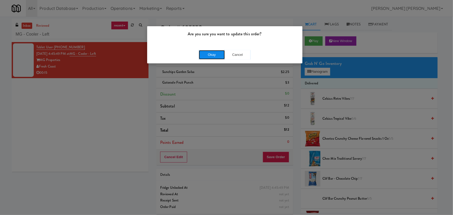
click at [215, 50] on button "Okay" at bounding box center [212, 54] width 26 height 9
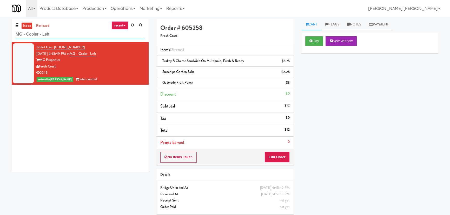
drag, startPoint x: 83, startPoint y: 36, endPoint x: 14, endPoint y: 38, distance: 69.4
click at [14, 38] on div "inbox reviewed recent all unclear take inventory issue suspicious failed recent…" at bounding box center [80, 30] width 137 height 23
paste input "USE - Main Floor"
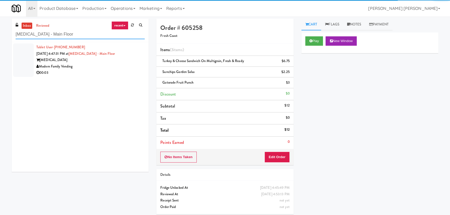
type input "[MEDICAL_DATA] - Main Floor"
click at [104, 70] on div "00:03" at bounding box center [90, 73] width 108 height 6
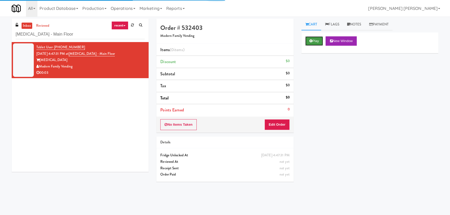
click at [314, 41] on button "Play" at bounding box center [314, 40] width 18 height 9
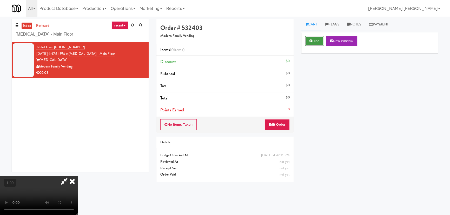
click at [309, 38] on button "Hide" at bounding box center [314, 40] width 18 height 9
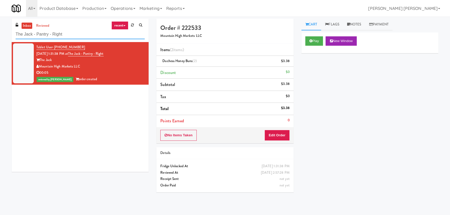
scroll to position [14, 0]
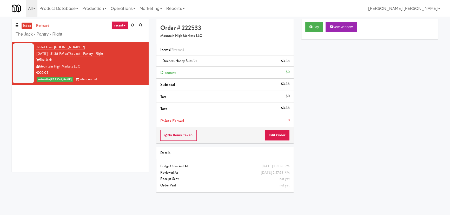
drag, startPoint x: 79, startPoint y: 34, endPoint x: -3, endPoint y: 35, distance: 81.8
click at [0, 35] on html "Are you sure you want to update this order? Okay Cancel Okay Are you sure you w…" at bounding box center [225, 107] width 450 height 215
paste input "Alley 111"
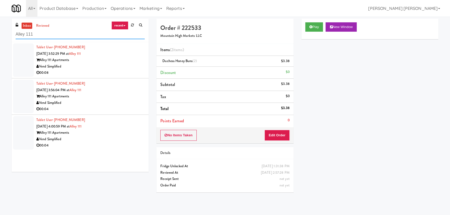
type input "Alley 111"
click at [113, 64] on div "Vend Simplified" at bounding box center [90, 66] width 108 height 6
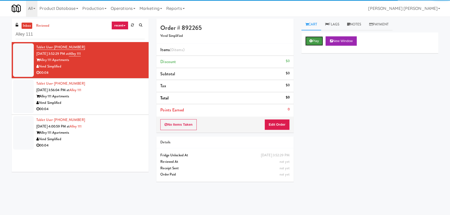
click at [315, 42] on button "Play" at bounding box center [314, 40] width 18 height 9
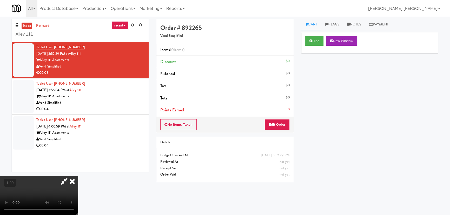
click at [78, 178] on video at bounding box center [39, 195] width 78 height 39
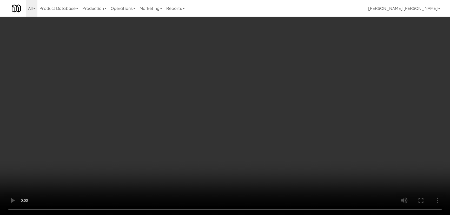
click at [269, 215] on video at bounding box center [225, 107] width 450 height 215
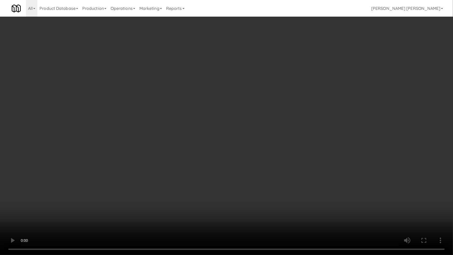
drag, startPoint x: 361, startPoint y: 216, endPoint x: 358, endPoint y: 215, distance: 3.1
click at [358, 215] on video at bounding box center [226, 127] width 453 height 255
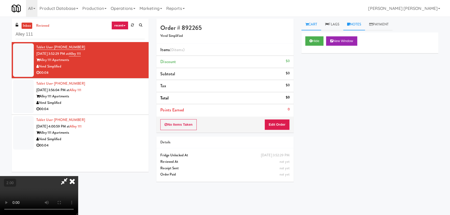
click at [359, 22] on link "Notes" at bounding box center [354, 25] width 22 height 12
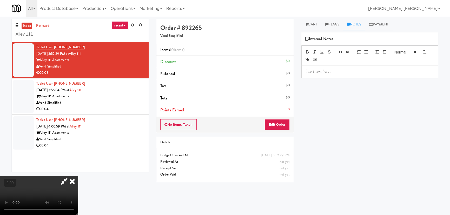
click at [323, 71] on p at bounding box center [369, 72] width 128 height 6
click at [78, 176] on icon at bounding box center [71, 181] width 11 height 10
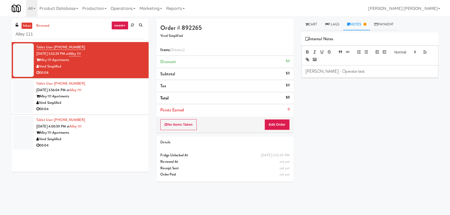
click at [344, 70] on p "Erick - Operator test" at bounding box center [369, 72] width 128 height 6
click at [179, 125] on button "No Items Taken" at bounding box center [178, 124] width 36 height 11
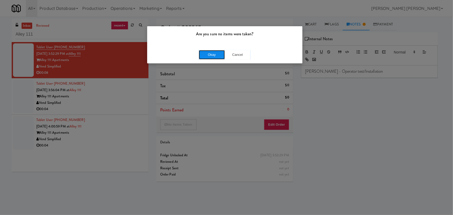
click at [208, 57] on button "Okay" at bounding box center [212, 54] width 26 height 9
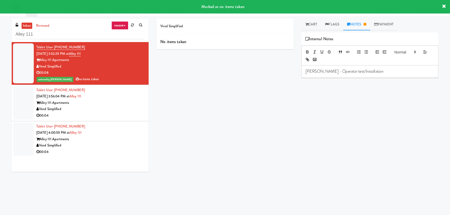
click at [111, 108] on div "Vend Simplified" at bounding box center [90, 109] width 108 height 6
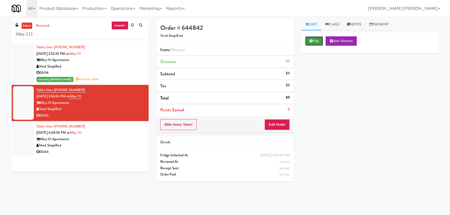
click at [316, 42] on button "Play" at bounding box center [314, 40] width 18 height 9
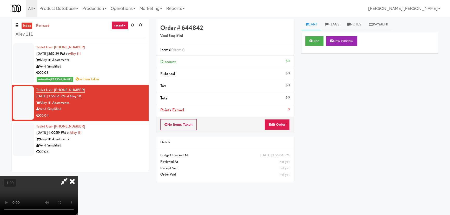
click at [78, 176] on icon at bounding box center [71, 181] width 11 height 10
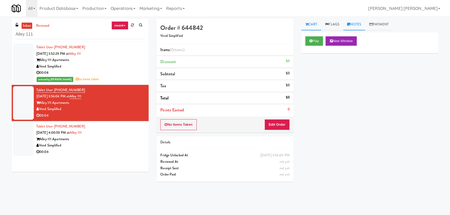
click at [355, 23] on link "Notes" at bounding box center [354, 25] width 22 height 12
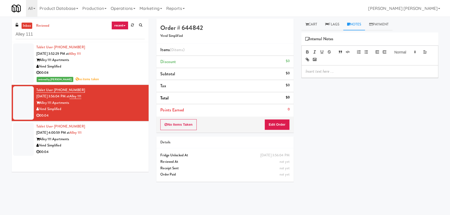
click at [110, 75] on div "00:08" at bounding box center [90, 73] width 108 height 6
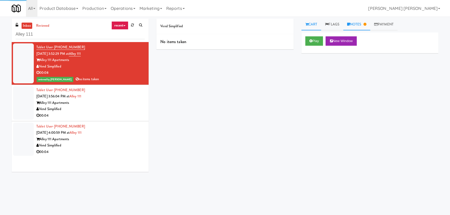
click at [362, 25] on link "Notes" at bounding box center [356, 25] width 27 height 12
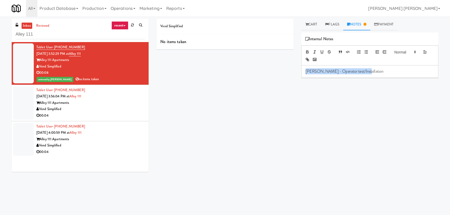
drag, startPoint x: 375, startPoint y: 71, endPoint x: 299, endPoint y: 73, distance: 76.1
click at [299, 73] on div "Cart Flags Notes Payment Play New Window Primary Flag Clear Flag if unable to d…" at bounding box center [369, 116] width 145 height 194
copy p "Erick - Operator test/Installation"
click at [103, 109] on div "Vend Simplified" at bounding box center [90, 109] width 108 height 6
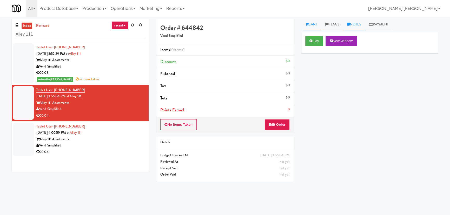
click at [358, 26] on link "Notes" at bounding box center [354, 25] width 22 height 12
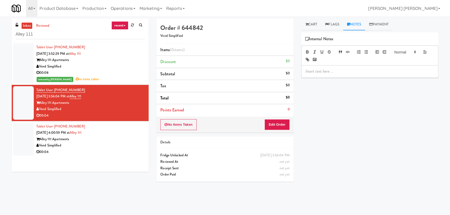
click at [339, 70] on p at bounding box center [369, 72] width 128 height 6
paste div
click at [182, 125] on button "No Items Taken" at bounding box center [178, 124] width 36 height 11
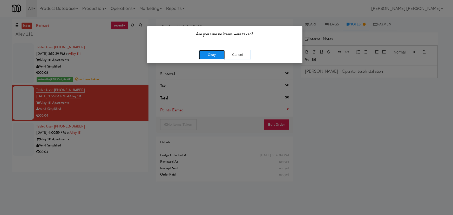
click at [208, 55] on button "Okay" at bounding box center [212, 54] width 26 height 9
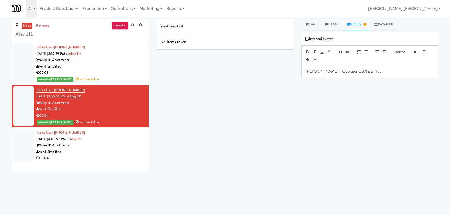
click at [119, 148] on div "Alley 111 Apartments" at bounding box center [90, 145] width 108 height 6
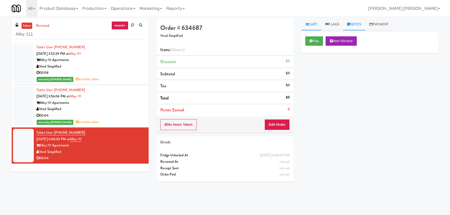
click at [355, 25] on link "Notes" at bounding box center [354, 25] width 22 height 12
click at [308, 25] on icon at bounding box center [306, 24] width 3 height 3
click at [312, 44] on button "Play" at bounding box center [314, 40] width 18 height 9
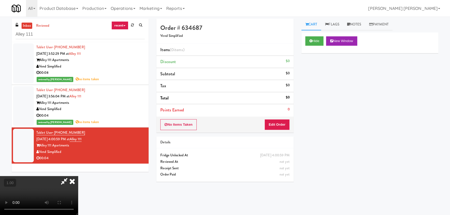
click at [78, 176] on icon at bounding box center [71, 181] width 11 height 10
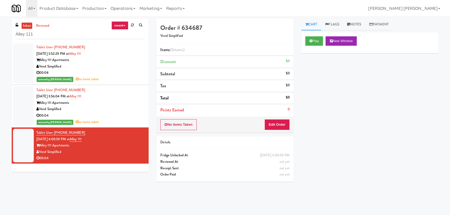
click at [122, 107] on div "Vend Simplified" at bounding box center [90, 109] width 108 height 6
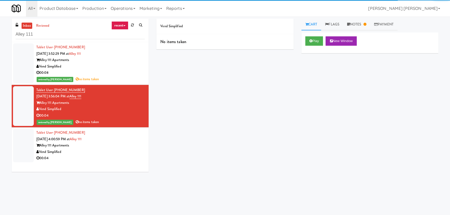
click at [358, 17] on div "inbox reviewed recent all unclear take inventory issue suspicious failed recent…" at bounding box center [225, 115] width 450 height 196
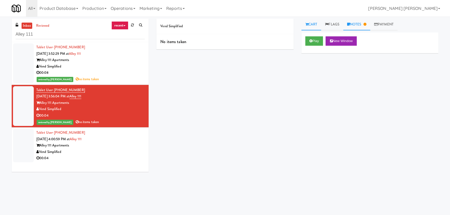
click at [358, 23] on link "Notes" at bounding box center [356, 25] width 27 height 12
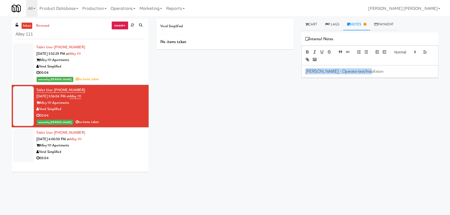
drag, startPoint x: 365, startPoint y: 71, endPoint x: 282, endPoint y: 70, distance: 82.8
click at [282, 70] on div "Vend Simplified No items taken Cart Flags Notes Payment Play New Window Primary…" at bounding box center [296, 116] width 289 height 194
copy p "Erick - Operator test/Installation"
click at [108, 144] on div "Alley 111 Apartments" at bounding box center [90, 145] width 108 height 6
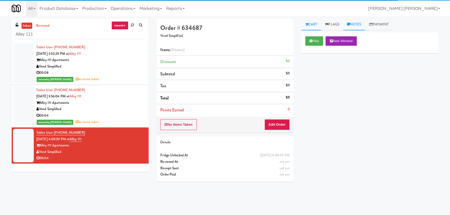
click at [351, 27] on link "Notes" at bounding box center [354, 25] width 22 height 12
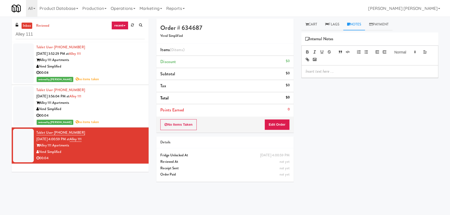
click at [343, 70] on p at bounding box center [369, 72] width 128 height 6
click at [314, 24] on link "Cart" at bounding box center [311, 25] width 20 height 12
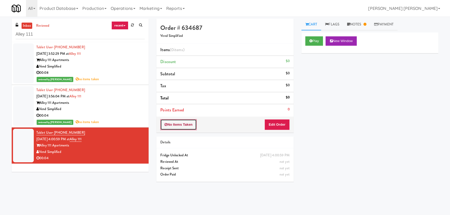
click at [186, 126] on button "No Items Taken" at bounding box center [178, 124] width 36 height 11
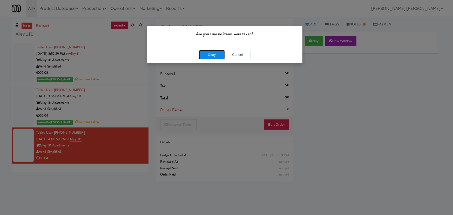
click at [212, 52] on button "Okay" at bounding box center [212, 54] width 26 height 9
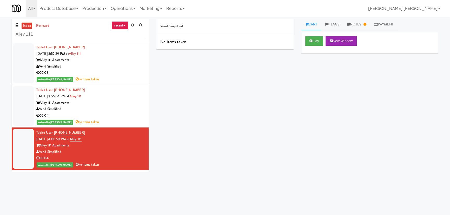
drag, startPoint x: 63, startPoint y: 152, endPoint x: 40, endPoint y: 153, distance: 23.7
click at [40, 153] on div "Vend Simplified" at bounding box center [90, 152] width 108 height 6
copy div "Vend Simplified"
drag, startPoint x: 93, startPoint y: 53, endPoint x: 78, endPoint y: 54, distance: 15.6
click at [78, 54] on div "Tablet User · (425) 210-8838 Aug 14, 2025 3:52:29 PM at Alley 111 Alley 111 Apa…" at bounding box center [90, 63] width 108 height 38
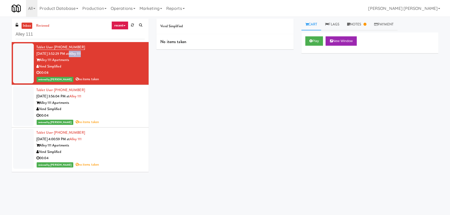
drag, startPoint x: 65, startPoint y: 66, endPoint x: 39, endPoint y: 66, distance: 26.2
click at [39, 66] on div "Vend Simplified" at bounding box center [90, 66] width 108 height 6
copy div "Vend Simplified"
drag, startPoint x: 91, startPoint y: 52, endPoint x: 77, endPoint y: 54, distance: 14.9
click at [77, 54] on div "Tablet User · (425) 210-8838 Aug 14, 2025 3:52:29 PM at Alley 111 Alley 111 Apa…" at bounding box center [90, 63] width 108 height 38
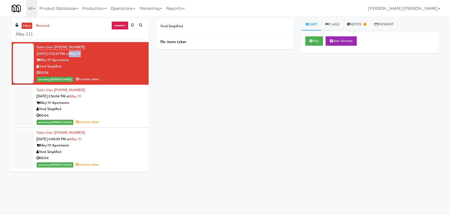
copy span "Alley 111"
drag, startPoint x: 60, startPoint y: 36, endPoint x: 3, endPoint y: 39, distance: 57.7
click at [3, 39] on div "inbox reviewed recent all unclear take inventory issue suspicious failed recent…" at bounding box center [225, 116] width 450 height 194
paste input "B Staffing-Cooler"
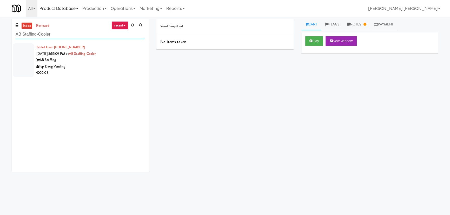
type input "AB Staffing-Cooler"
click at [101, 66] on div "Top Dawg Vending" at bounding box center [90, 66] width 108 height 6
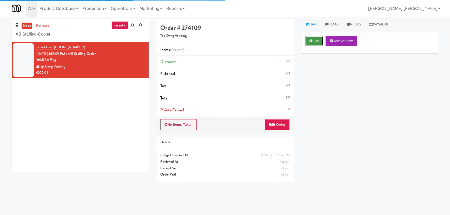
click at [307, 40] on button "Play" at bounding box center [314, 40] width 18 height 9
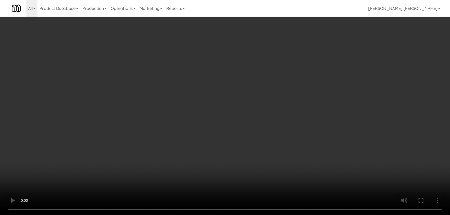
drag, startPoint x: 252, startPoint y: 229, endPoint x: 433, endPoint y: 221, distance: 181.6
click at [252, 215] on video at bounding box center [225, 107] width 450 height 215
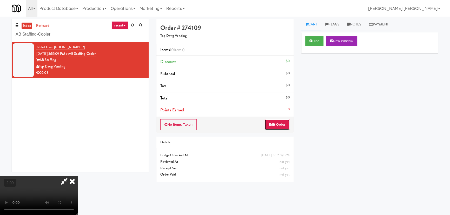
click at [279, 124] on button "Edit Order" at bounding box center [276, 124] width 25 height 11
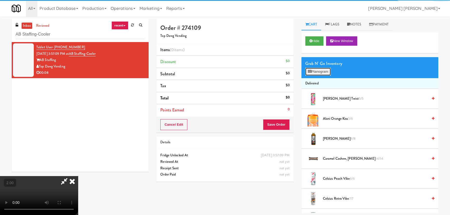
click at [310, 70] on icon at bounding box center [309, 71] width 3 height 3
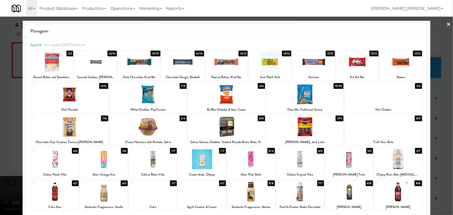
click at [223, 125] on div at bounding box center [226, 127] width 77 height 20
click at [447, 24] on link "×" at bounding box center [449, 25] width 4 height 16
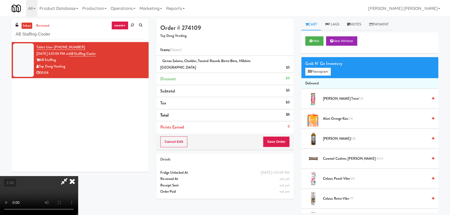
click at [78, 176] on video at bounding box center [39, 195] width 78 height 39
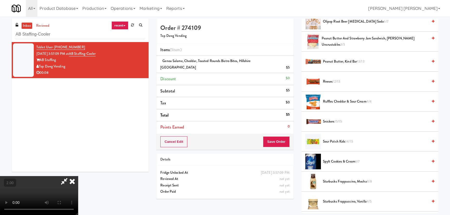
scroll to position [497, 0]
click at [327, 99] on span "Ruffles Cheddar & Sour Cream 4/4" at bounding box center [375, 102] width 105 height 6
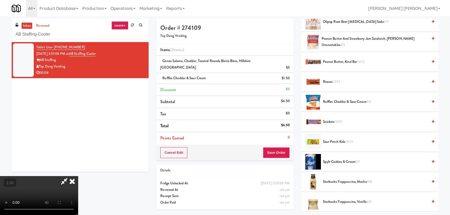
click at [78, 176] on video at bounding box center [39, 195] width 78 height 39
click at [78, 176] on icon at bounding box center [71, 181] width 11 height 10
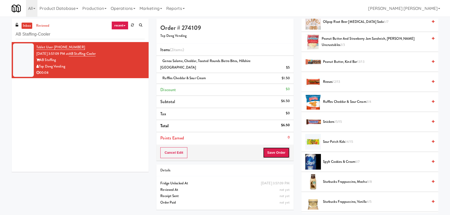
click at [276, 147] on button "Save Order" at bounding box center [276, 152] width 26 height 11
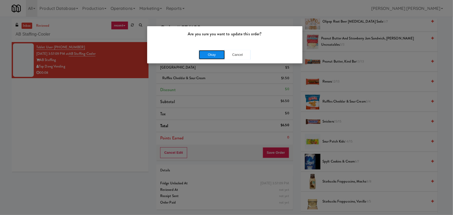
click at [218, 54] on button "Okay" at bounding box center [212, 54] width 26 height 9
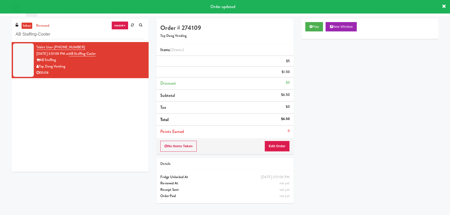
scroll to position [14, 0]
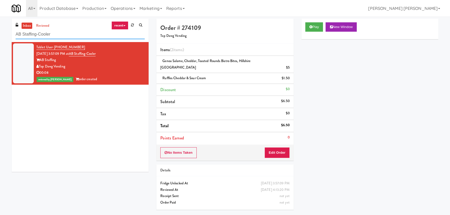
drag, startPoint x: 69, startPoint y: 36, endPoint x: 9, endPoint y: 38, distance: 60.5
click at [9, 38] on div "inbox reviewed recent all unclear take inventory issue suspicious failed recent…" at bounding box center [80, 97] width 145 height 157
paste input "520 N Kingsbury - Right - Ambient"
type input "520 N Kingsbury - Right - Ambient"
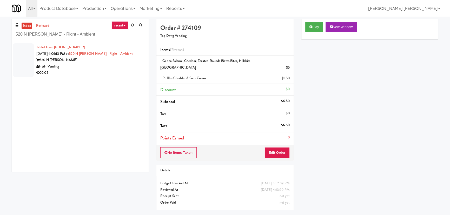
drag, startPoint x: 91, startPoint y: 69, endPoint x: 325, endPoint y: 41, distance: 236.2
click at [94, 69] on div "H&H Vending" at bounding box center [90, 66] width 108 height 6
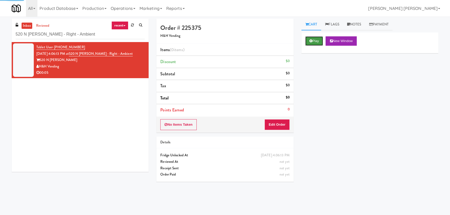
click at [311, 40] on icon at bounding box center [310, 40] width 3 height 3
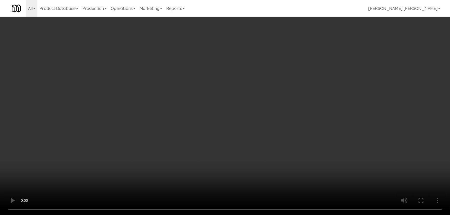
click at [278, 215] on video at bounding box center [225, 107] width 450 height 215
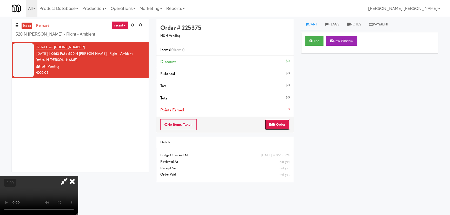
click at [280, 123] on button "Edit Order" at bounding box center [276, 124] width 25 height 11
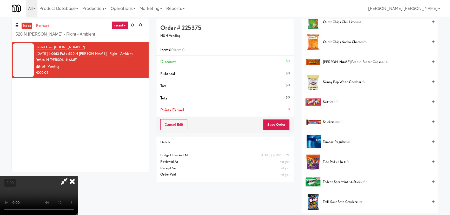
scroll to position [457, 0]
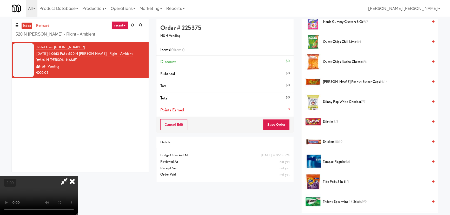
click at [325, 99] on span "Skinny Pop White Cheddar 7/7" at bounding box center [375, 102] width 105 height 6
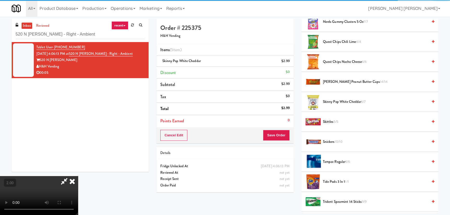
click at [70, 176] on icon at bounding box center [64, 181] width 12 height 10
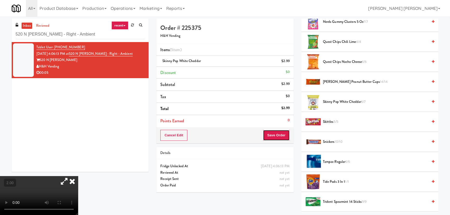
click at [275, 135] on button "Save Order" at bounding box center [276, 135] width 26 height 11
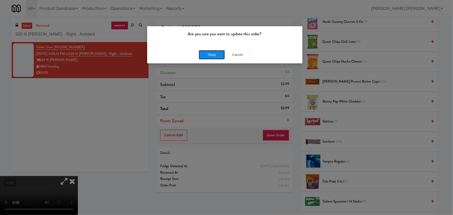
click at [212, 50] on button "Okay" at bounding box center [212, 54] width 26 height 9
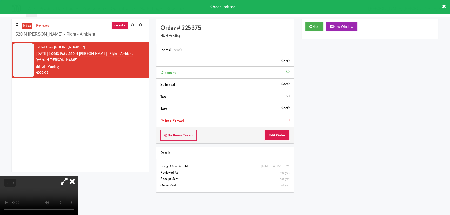
scroll to position [14, 0]
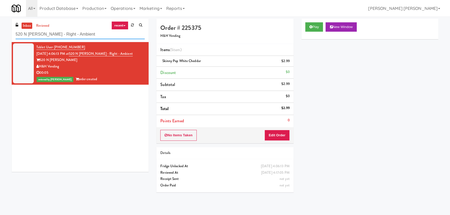
drag, startPoint x: 94, startPoint y: 36, endPoint x: -39, endPoint y: 37, distance: 132.9
click at [0, 37] on html "Are you sure you want to update this order? Okay Cancel Okay Are you sure you w…" at bounding box center [225, 107] width 450 height 215
paste input "Paradox - Cooler - Righ"
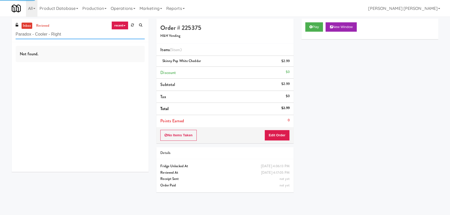
type input "Paradox - Cooler - Right"
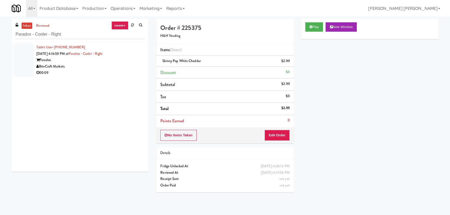
click at [104, 65] on div "BiteCraft Markets" at bounding box center [90, 66] width 108 height 6
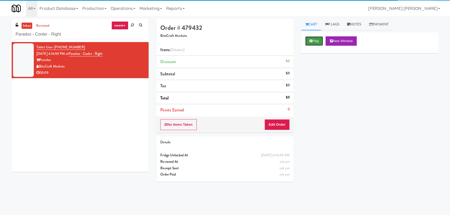
click at [315, 42] on button "Play" at bounding box center [314, 40] width 18 height 9
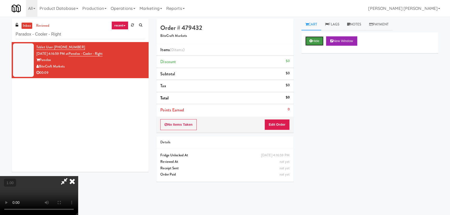
click at [322, 40] on button "Hide" at bounding box center [314, 40] width 18 height 9
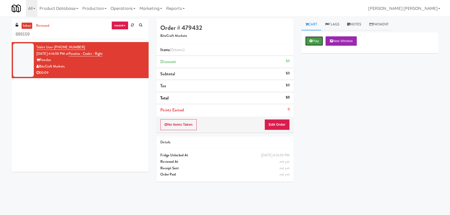
click at [314, 41] on button "Play" at bounding box center [314, 40] width 18 height 9
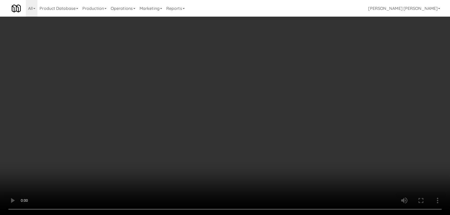
drag, startPoint x: 252, startPoint y: 230, endPoint x: 419, endPoint y: 229, distance: 167.4
click at [281, 215] on video at bounding box center [225, 107] width 450 height 215
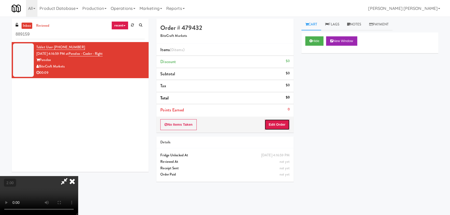
drag, startPoint x: 284, startPoint y: 123, endPoint x: 294, endPoint y: 123, distance: 9.6
click at [284, 123] on button "Edit Order" at bounding box center [276, 124] width 25 height 11
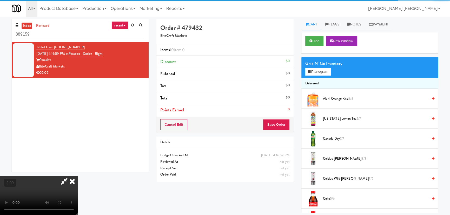
click at [330, 118] on span "[US_STATE] Lemon Tea 2/7" at bounding box center [375, 119] width 105 height 6
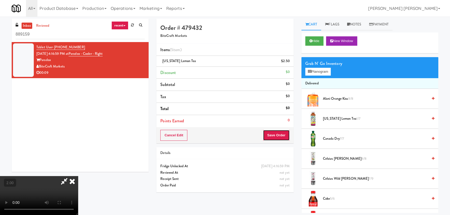
click at [281, 138] on button "Save Order" at bounding box center [276, 135] width 26 height 11
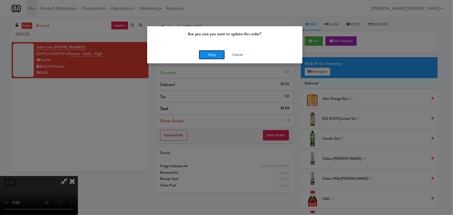
click at [206, 53] on button "Okay" at bounding box center [212, 54] width 26 height 9
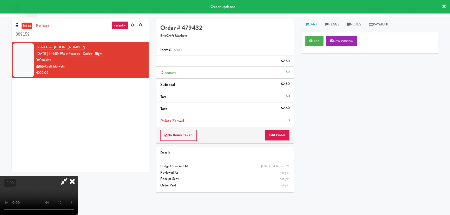
scroll to position [0, 0]
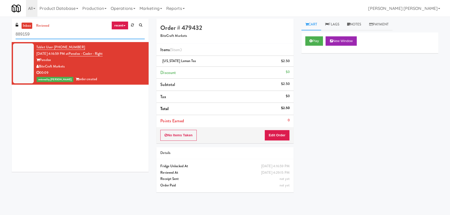
drag, startPoint x: 56, startPoint y: 39, endPoint x: -22, endPoint y: 42, distance: 78.2
click at [0, 42] on html "Are you sure you want to update this order? Okay Cancel Okay Are you sure you w…" at bounding box center [225, 107] width 450 height 215
paste input "[MEDICAL_DATA] - Main Floor"
type input "[MEDICAL_DATA] - Main Floor"
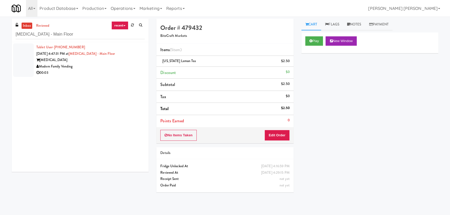
click at [110, 68] on div "Modern Family Vending" at bounding box center [90, 66] width 108 height 6
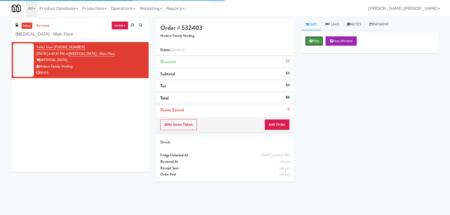
click at [314, 43] on button "Play" at bounding box center [314, 40] width 18 height 9
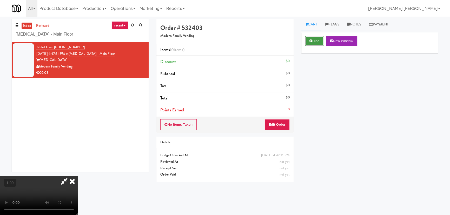
click at [315, 40] on button "Hide" at bounding box center [314, 40] width 18 height 9
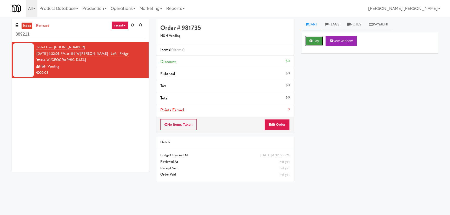
click at [315, 42] on button "Play" at bounding box center [314, 40] width 18 height 9
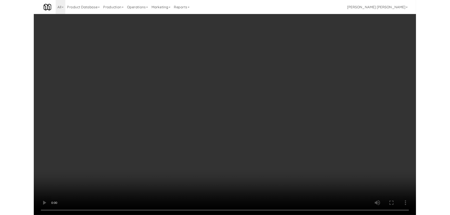
scroll to position [11, 0]
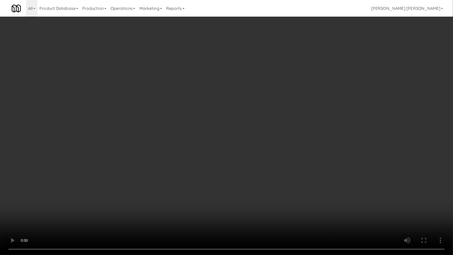
click at [251, 215] on video at bounding box center [226, 127] width 453 height 255
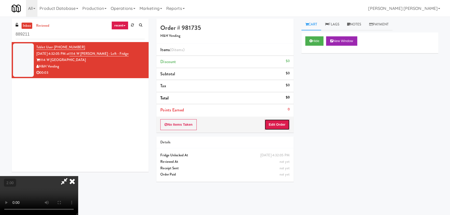
click at [277, 127] on button "Edit Order" at bounding box center [276, 124] width 25 height 11
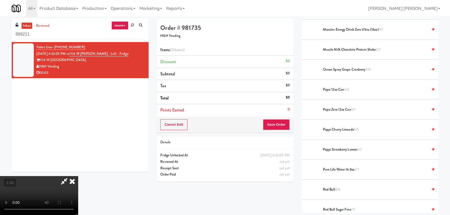
scroll to position [519, 0]
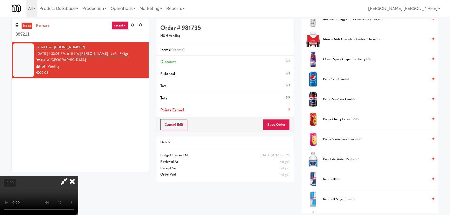
click at [327, 198] on span "Red Bull Sugar Free 7/7" at bounding box center [375, 199] width 105 height 6
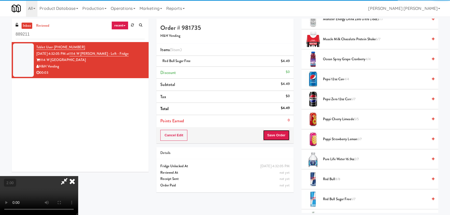
click at [277, 134] on button "Save Order" at bounding box center [276, 135] width 26 height 11
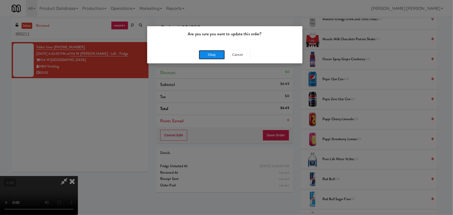
click at [216, 51] on button "Okay" at bounding box center [212, 54] width 26 height 9
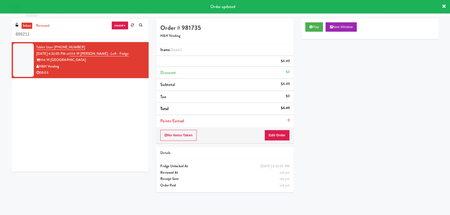
scroll to position [0, 0]
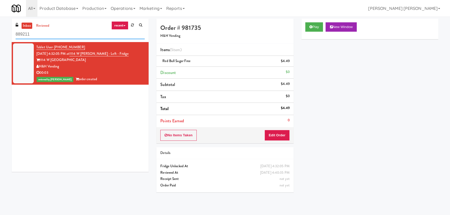
drag, startPoint x: 52, startPoint y: 37, endPoint x: -49, endPoint y: 31, distance: 101.1
click at [0, 31] on html "Are you sure you want to update this order? Okay Cancel Okay Are you sure you w…" at bounding box center [225, 107] width 450 height 215
paste input "Aubreys Landing - Cooler - Solo"
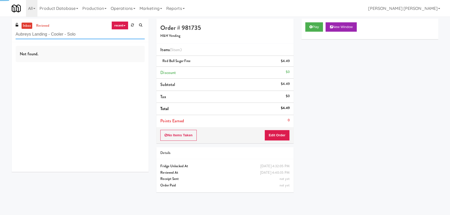
type input "Aubreys Landing - Cooler - Solo"
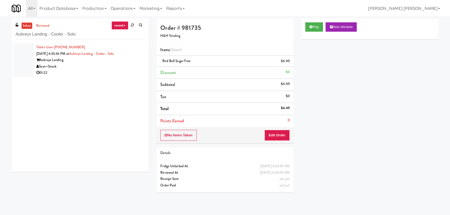
drag, startPoint x: 75, startPoint y: 63, endPoint x: 134, endPoint y: 63, distance: 58.4
click at [76, 63] on div "Aubreys Landing" at bounding box center [90, 60] width 108 height 6
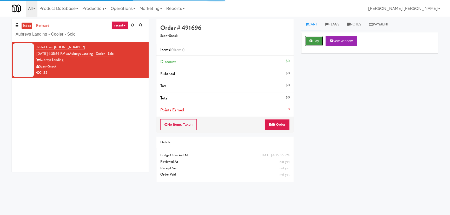
click at [314, 43] on button "Play" at bounding box center [314, 40] width 18 height 9
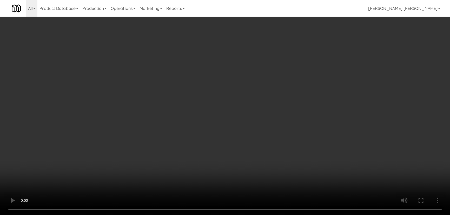
click at [271, 215] on video at bounding box center [225, 107] width 450 height 215
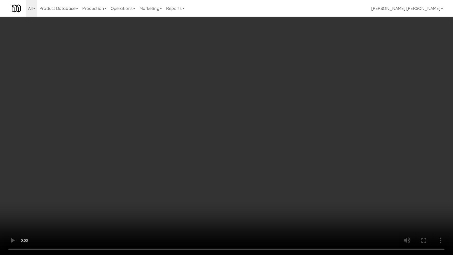
click at [337, 191] on video at bounding box center [226, 127] width 453 height 255
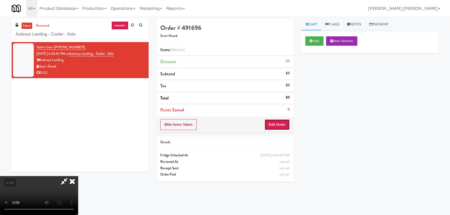
click at [288, 127] on button "Edit Order" at bounding box center [276, 124] width 25 height 11
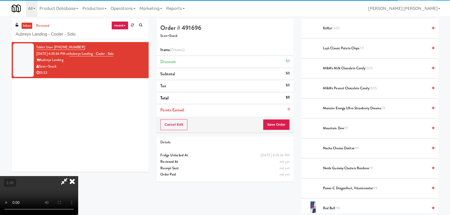
scroll to position [212, 0]
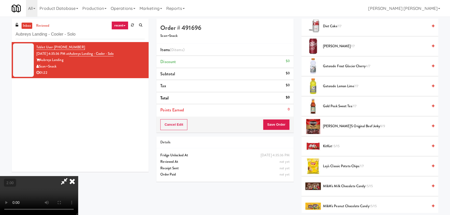
click at [330, 65] on span "Gatorade Frost Glacier Cherry 4/7" at bounding box center [375, 66] width 105 height 6
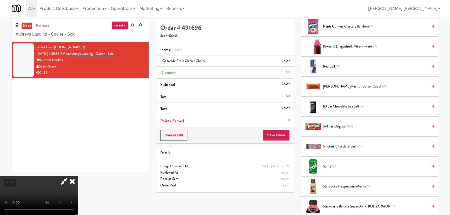
scroll to position [590, 0]
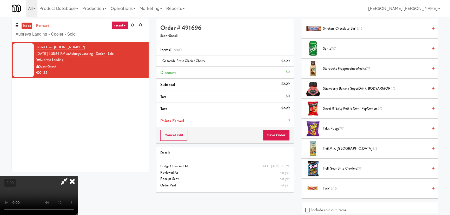
click at [330, 168] on span "Trolli Sour Brite Crawlers 7/7" at bounding box center [375, 168] width 105 height 6
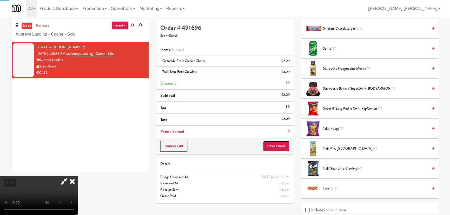
click at [284, 148] on button "Save Order" at bounding box center [276, 146] width 26 height 11
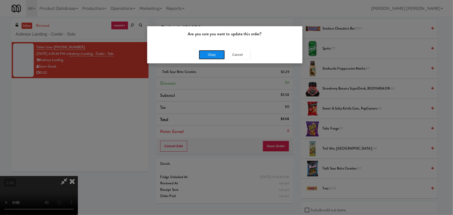
click at [213, 54] on button "Okay" at bounding box center [212, 54] width 26 height 9
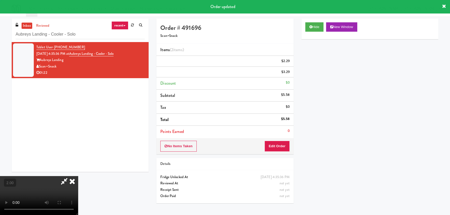
scroll to position [0, 0]
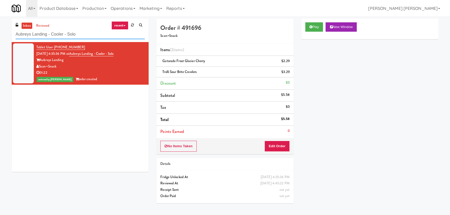
drag, startPoint x: 87, startPoint y: 36, endPoint x: -13, endPoint y: 36, distance: 99.7
click at [0, 36] on html "Are you sure you want to update this order? Okay Cancel Okay Are you sure you w…" at bounding box center [225, 107] width 450 height 215
paste input "Standard - Combo - Middle"
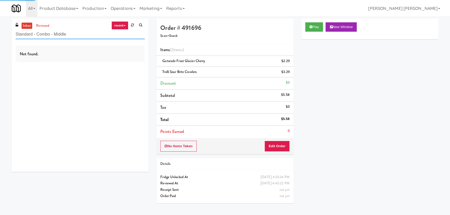
type input "Standard - Combo - Middle"
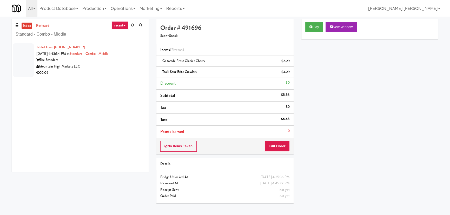
click at [96, 67] on div "Mountain High Markets LLC" at bounding box center [90, 66] width 108 height 6
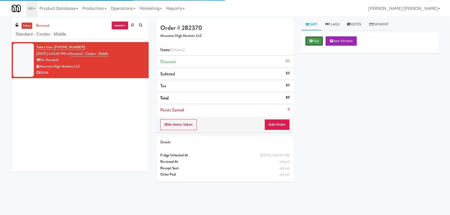
click at [317, 39] on button "Play" at bounding box center [314, 40] width 18 height 9
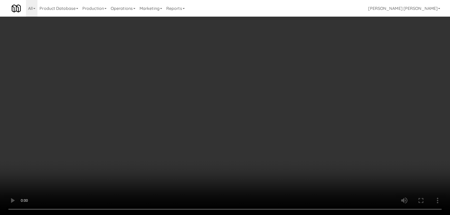
click at [263, 215] on video at bounding box center [225, 107] width 450 height 215
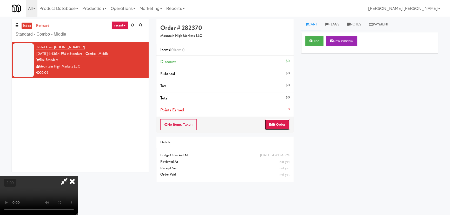
click at [281, 124] on button "Edit Order" at bounding box center [276, 124] width 25 height 11
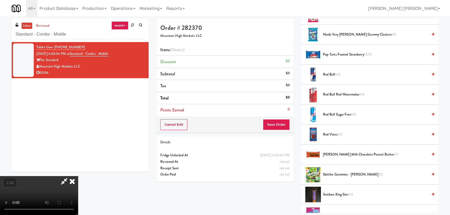
scroll to position [637, 0]
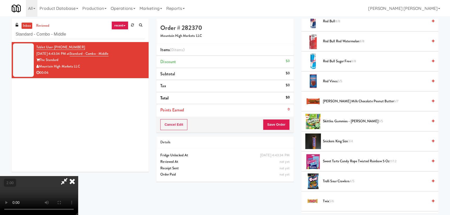
click at [332, 140] on span "Snickers King Size 3/4" at bounding box center [375, 141] width 105 height 6
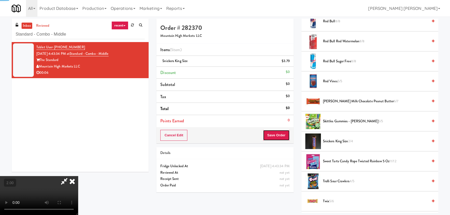
click at [283, 134] on button "Save Order" at bounding box center [276, 135] width 26 height 11
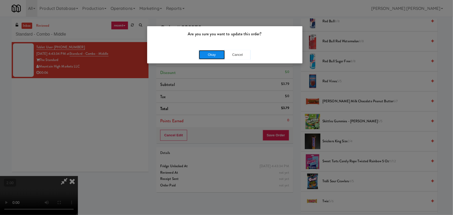
click at [213, 53] on button "Okay" at bounding box center [212, 54] width 26 height 9
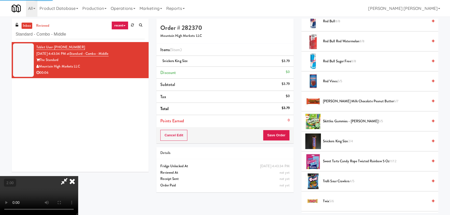
scroll to position [14, 0]
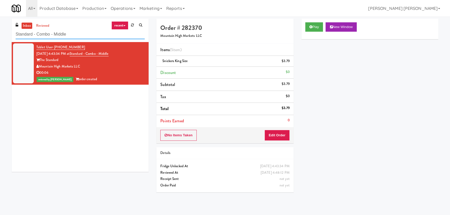
drag, startPoint x: 75, startPoint y: 36, endPoint x: 2, endPoint y: 37, distance: 73.5
click at [2, 37] on div "inbox reviewed recent all unclear take inventory issue suspicious failed recent…" at bounding box center [225, 116] width 450 height 194
paste input "The Vue - Cooler"
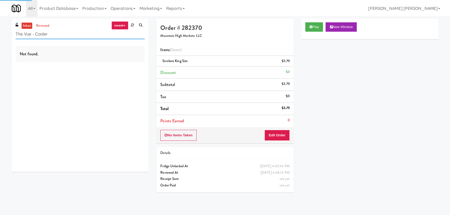
type input "The Vue - Cooler"
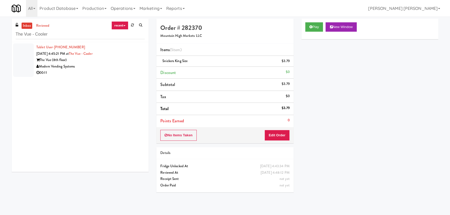
click at [84, 68] on div "Modern Vending Systems" at bounding box center [90, 66] width 108 height 6
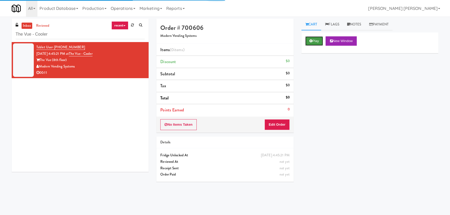
click at [310, 42] on icon at bounding box center [310, 40] width 3 height 3
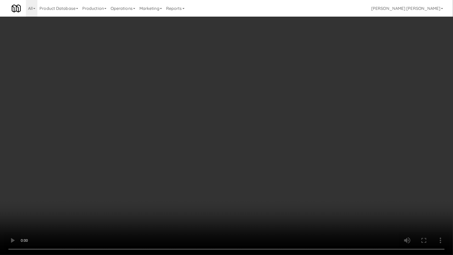
click at [284, 215] on video at bounding box center [226, 127] width 453 height 255
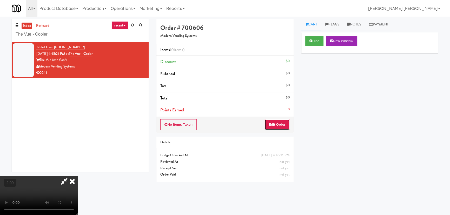
click at [281, 122] on button "Edit Order" at bounding box center [276, 124] width 25 height 11
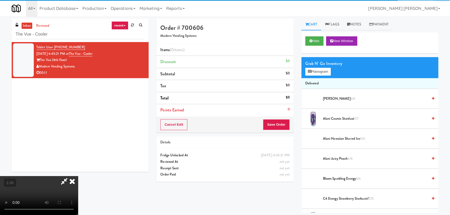
scroll to position [165, 0]
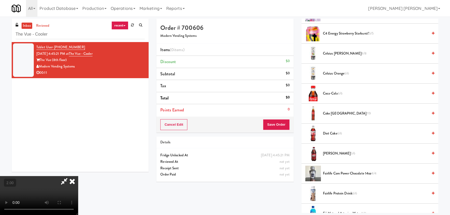
click at [327, 113] on span "Coke Mexico 7/9" at bounding box center [375, 113] width 105 height 6
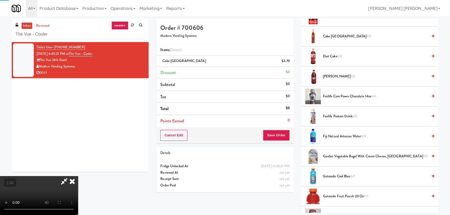
scroll to position [283, 0]
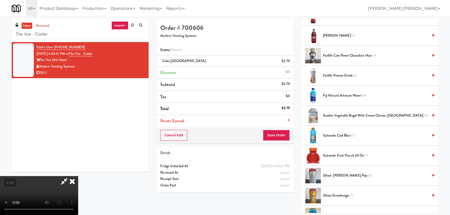
drag, startPoint x: 333, startPoint y: 134, endPoint x: 279, endPoint y: 149, distance: 56.5
click at [333, 134] on span "Gatorade Cool Blue 6/7" at bounding box center [375, 135] width 105 height 6
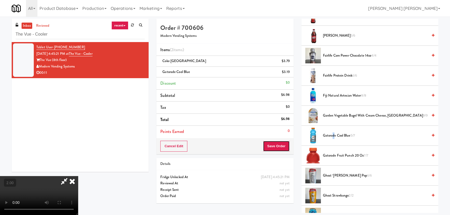
click at [275, 149] on button "Save Order" at bounding box center [276, 146] width 26 height 11
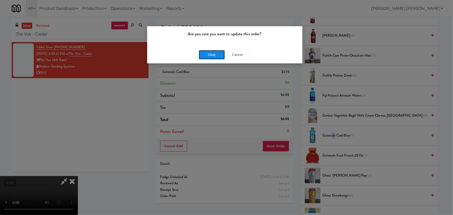
click at [208, 53] on button "Okay" at bounding box center [212, 54] width 26 height 9
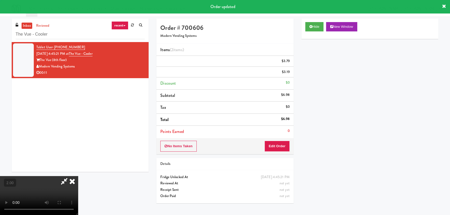
scroll to position [14, 0]
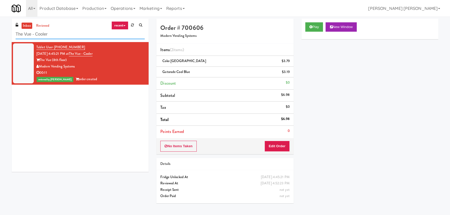
drag, startPoint x: 54, startPoint y: 34, endPoint x: 7, endPoint y: 33, distance: 47.0
click at [7, 33] on div "inbox reviewed recent all unclear take inventory issue suspicious failed recent…" at bounding box center [225, 116] width 450 height 194
paste input "MUSE - Main Floo"
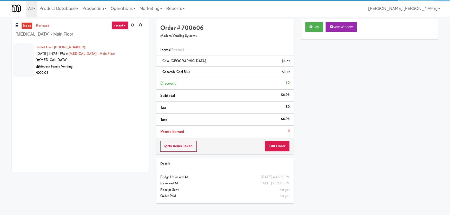
drag, startPoint x: 97, startPoint y: 69, endPoint x: 212, endPoint y: 54, distance: 116.0
click at [97, 70] on div "00:03" at bounding box center [90, 73] width 108 height 6
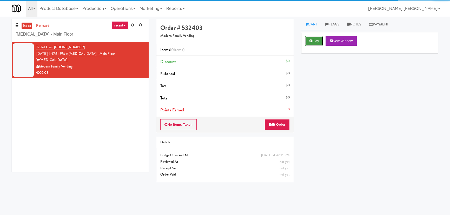
click at [313, 41] on button "Play" at bounding box center [314, 40] width 18 height 9
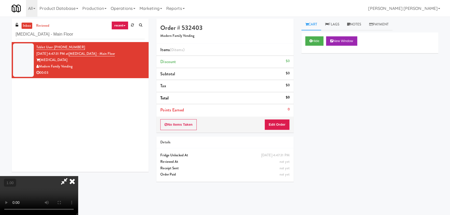
drag, startPoint x: 67, startPoint y: 35, endPoint x: 1, endPoint y: 31, distance: 66.3
click at [1, 176] on video at bounding box center [39, 195] width 78 height 39
click at [318, 44] on button "Hide" at bounding box center [314, 40] width 18 height 9
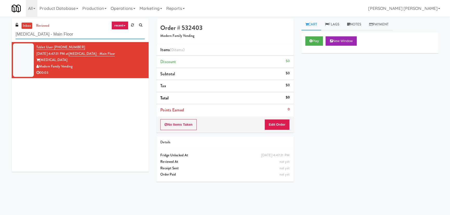
drag, startPoint x: 59, startPoint y: 35, endPoint x: -13, endPoint y: 35, distance: 72.9
click at [0, 35] on html "Are you sure you want to update this order? Okay Cancel Okay Are you sure you w…" at bounding box center [225, 107] width 450 height 215
paste input "Rowan - Cooler - Left"
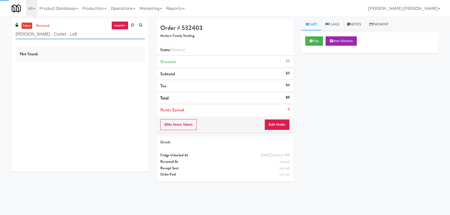
type input "Rowan - Cooler - Left"
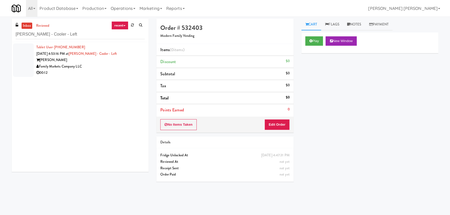
click at [101, 65] on div "Family Markets Company LLC" at bounding box center [90, 66] width 108 height 6
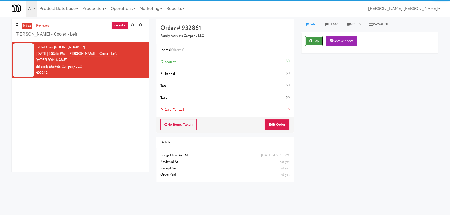
click at [315, 43] on button "Play" at bounding box center [314, 40] width 18 height 9
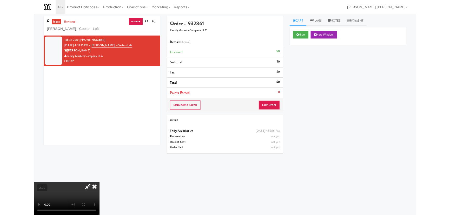
scroll to position [11, 0]
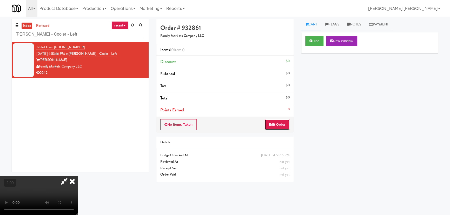
click at [282, 121] on button "Edit Order" at bounding box center [276, 124] width 25 height 11
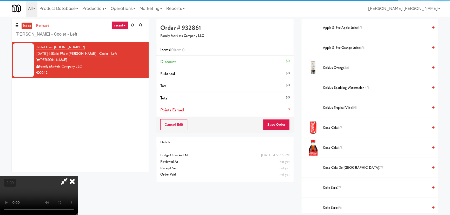
scroll to position [165, 0]
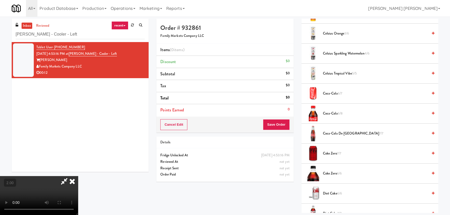
click at [325, 113] on span "Coca-Cola 6/8" at bounding box center [375, 113] width 105 height 6
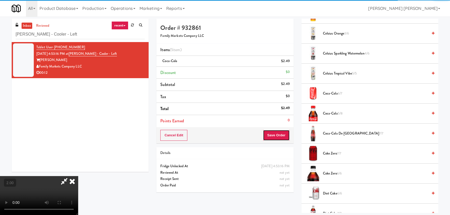
click at [277, 139] on button "Save Order" at bounding box center [276, 135] width 26 height 11
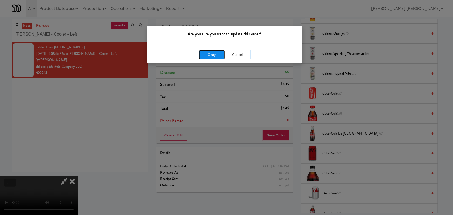
click at [209, 50] on button "Okay" at bounding box center [212, 54] width 26 height 9
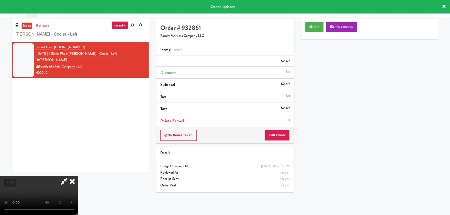
scroll to position [0, 0]
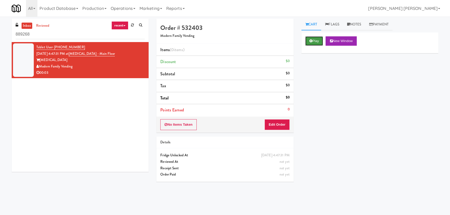
click at [309, 39] on icon at bounding box center [310, 40] width 3 height 3
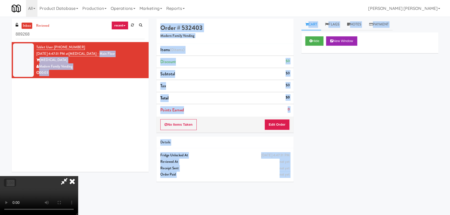
drag, startPoint x: 108, startPoint y: 52, endPoint x: 78, endPoint y: 53, distance: 29.9
click at [78, 53] on div "inbox reviewed recent all unclear take inventory issue suspicious failed recent…" at bounding box center [225, 116] width 434 height 194
click at [78, 176] on video at bounding box center [39, 195] width 78 height 39
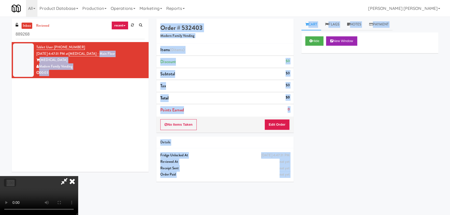
click at [78, 176] on video at bounding box center [39, 195] width 78 height 39
drag, startPoint x: 109, startPoint y: 53, endPoint x: 96, endPoint y: 54, distance: 13.3
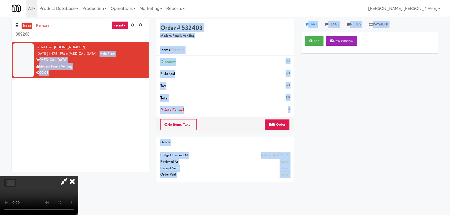
click at [78, 176] on video at bounding box center [39, 195] width 78 height 39
click at [310, 39] on button "Hide" at bounding box center [314, 40] width 18 height 9
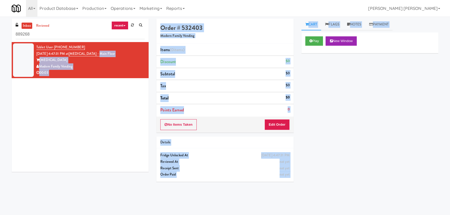
click at [148, 55] on div "Tablet User · (513) 338-9244 [DATE] 4:47:31 PM at [MEDICAL_DATA][GEOGRAPHIC_DAT…" at bounding box center [80, 107] width 137 height 130
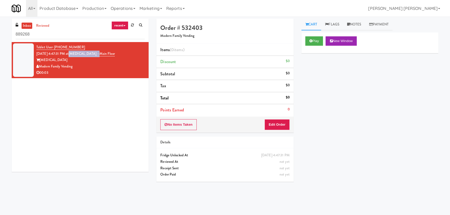
drag, startPoint x: 106, startPoint y: 52, endPoint x: 77, endPoint y: 52, distance: 29.6
click at [77, 52] on div "Tablet User · (513) 338-9244 [DATE] 4:47:31 PM at [MEDICAL_DATA][GEOGRAPHIC_DAT…" at bounding box center [90, 60] width 108 height 32
copy link "[MEDICAL_DATA] - Main Floor"
click at [311, 37] on button "Play" at bounding box center [314, 40] width 18 height 9
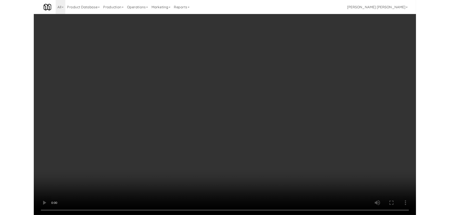
scroll to position [11, 0]
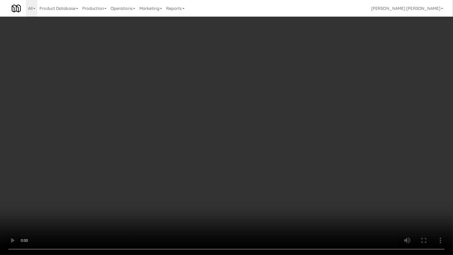
click at [274, 215] on video at bounding box center [226, 127] width 453 height 255
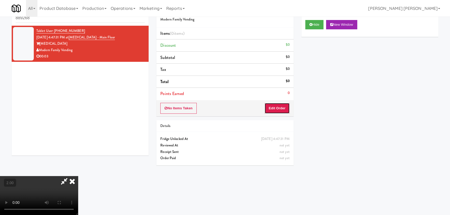
click at [279, 104] on button "Edit Order" at bounding box center [276, 108] width 25 height 11
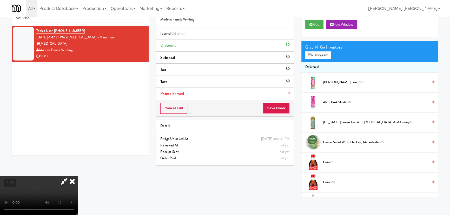
click at [326, 81] on span "[PERSON_NAME] Twist 6/6" at bounding box center [375, 82] width 105 height 6
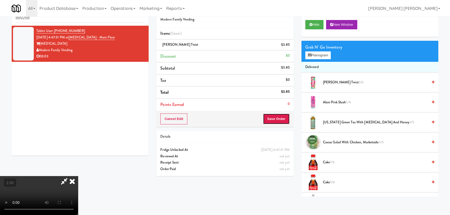
click at [285, 115] on button "Save Order" at bounding box center [276, 118] width 26 height 11
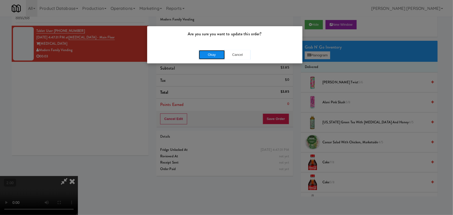
click at [213, 54] on button "Okay" at bounding box center [212, 54] width 26 height 9
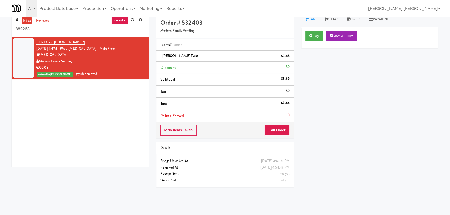
scroll to position [0, 0]
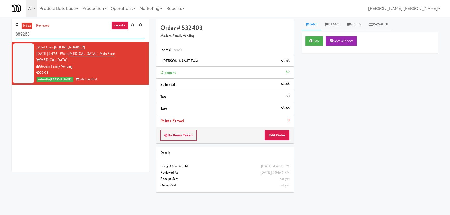
drag, startPoint x: 44, startPoint y: 35, endPoint x: 1, endPoint y: 33, distance: 42.9
click at [2, 33] on div "inbox reviewed recent all unclear take inventory issue suspicious failed recent…" at bounding box center [225, 116] width 450 height 194
paste input "[GEOGRAPHIC_DATA] - [GEOGRAPHIC_DATA]"
type input "[GEOGRAPHIC_DATA] - [GEOGRAPHIC_DATA]"
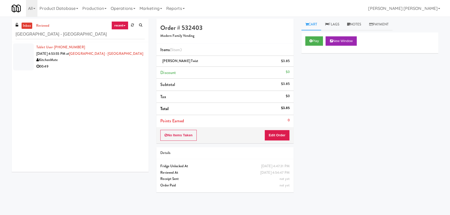
click at [112, 63] on div "KitchenMate" at bounding box center [90, 60] width 108 height 6
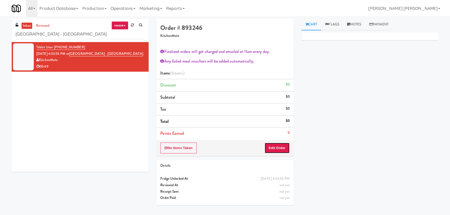
click at [274, 149] on button "Edit Order" at bounding box center [276, 148] width 25 height 11
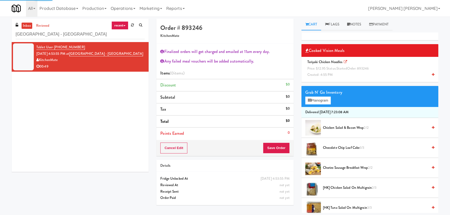
click at [325, 66] on div "Teriyaki Chicken Noodles Price: $12.95 Status: started Order: 893246 Created: 4…" at bounding box center [369, 68] width 129 height 19
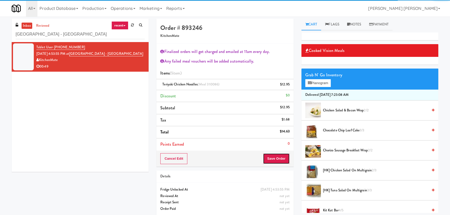
click at [275, 162] on button "Save Order" at bounding box center [276, 158] width 26 height 11
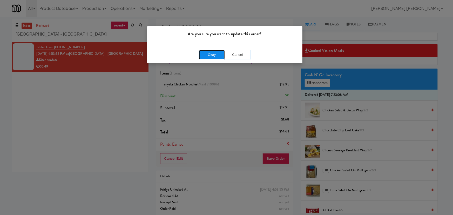
click at [209, 53] on button "Okay" at bounding box center [212, 54] width 26 height 9
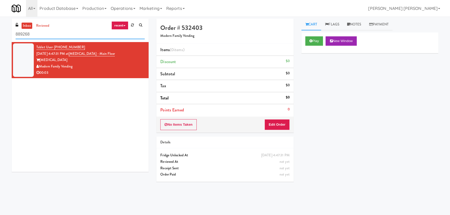
drag, startPoint x: 40, startPoint y: 33, endPoint x: -2, endPoint y: 33, distance: 42.0
click at [0, 33] on html "Okay Okay Select date: previous 2025-Aug next Su Mo Tu We Th Fr Sa 27 28 29 30 …" at bounding box center [225, 107] width 450 height 215
paste input "(Food, Snack & Drink) Hackensack Police Department"
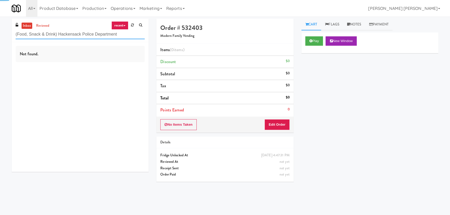
type input "(Food, Snack & Drink) Hackensack Police Department"
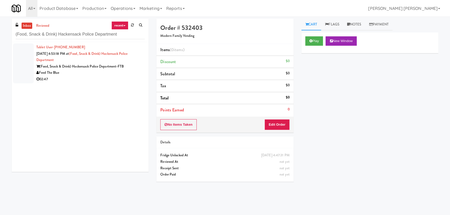
drag, startPoint x: 101, startPoint y: 80, endPoint x: 109, endPoint y: 83, distance: 8.5
click at [101, 81] on div "02:47" at bounding box center [90, 79] width 108 height 6
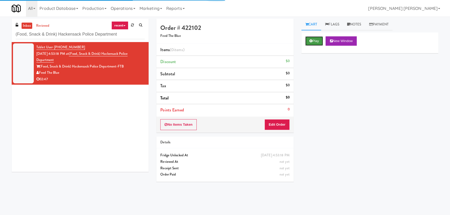
click at [311, 42] on icon at bounding box center [310, 40] width 3 height 3
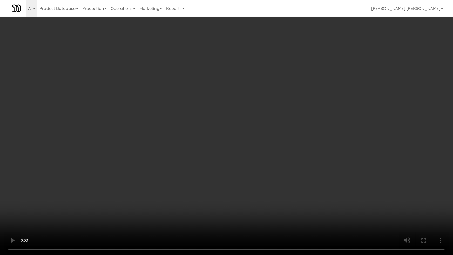
click at [314, 215] on video at bounding box center [226, 127] width 453 height 255
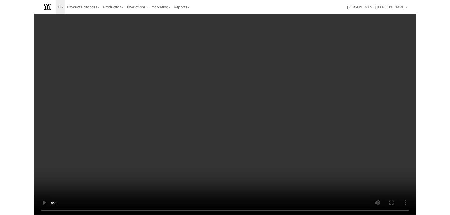
scroll to position [11, 0]
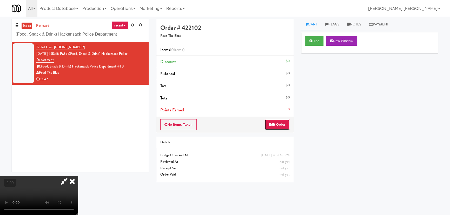
click at [284, 126] on button "Edit Order" at bounding box center [276, 124] width 25 height 11
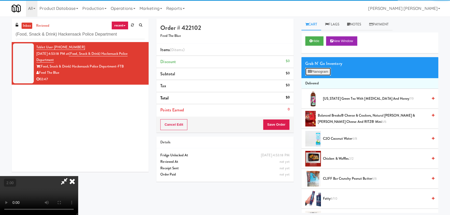
click at [313, 71] on button "Planogram" at bounding box center [317, 72] width 25 height 8
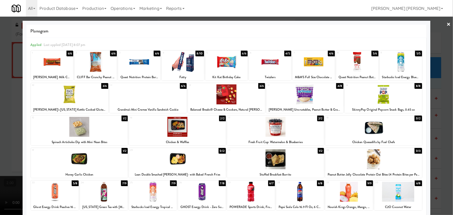
click at [396, 195] on div at bounding box center [398, 192] width 48 height 20
click at [447, 22] on link "×" at bounding box center [449, 25] width 4 height 16
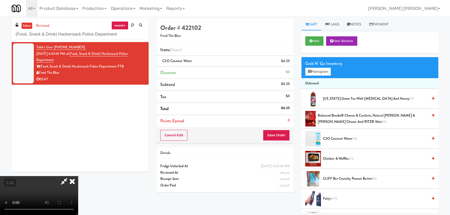
click at [78, 176] on icon at bounding box center [71, 181] width 11 height 10
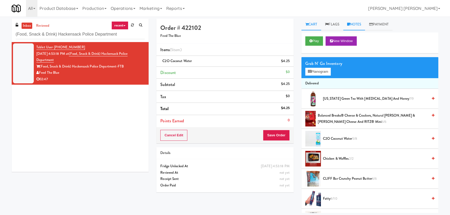
click at [361, 22] on link "Notes" at bounding box center [354, 25] width 22 height 12
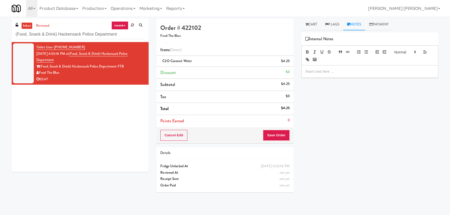
click at [343, 69] on p at bounding box center [369, 72] width 128 height 6
click at [276, 135] on button "Save Order" at bounding box center [276, 135] width 26 height 11
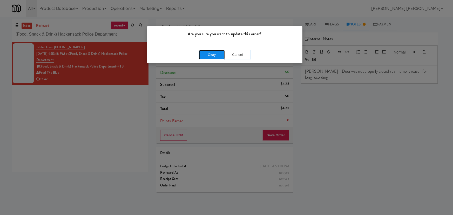
click at [212, 55] on button "Okay" at bounding box center [212, 54] width 26 height 9
